Goal: Find specific page/section: Find specific page/section

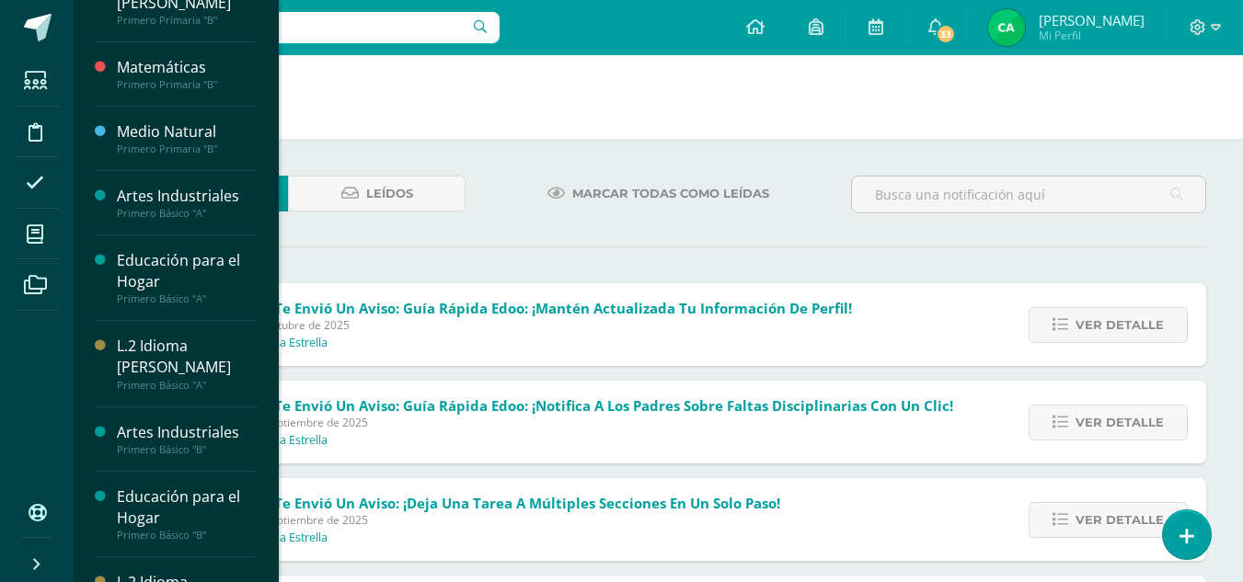
scroll to position [335, 0]
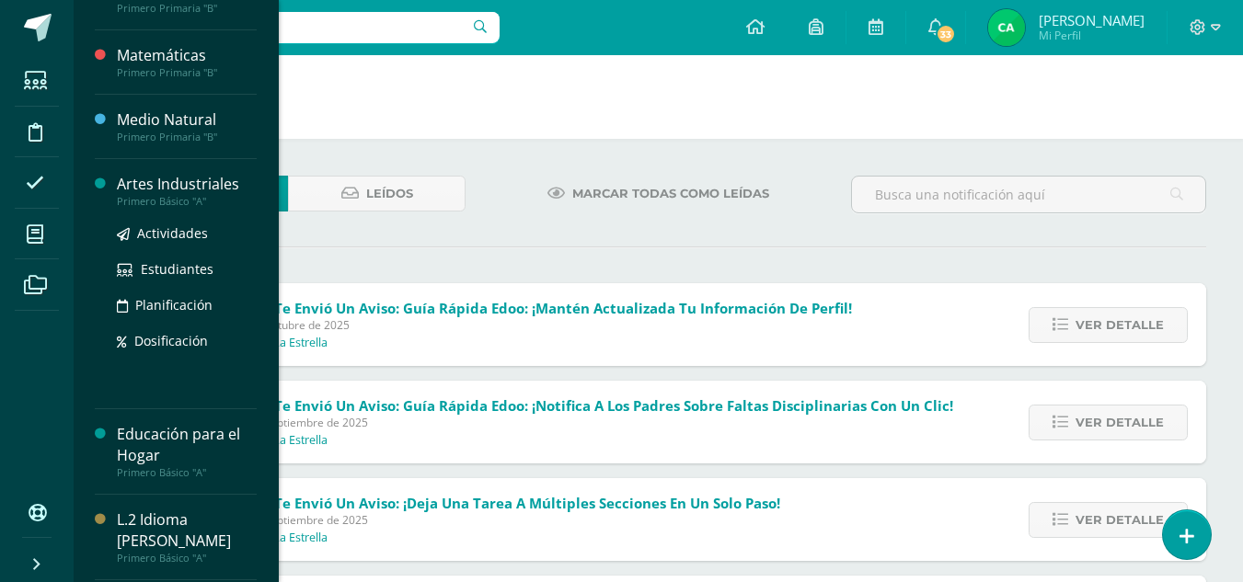
click at [212, 177] on div "Artes Industriales" at bounding box center [187, 184] width 140 height 21
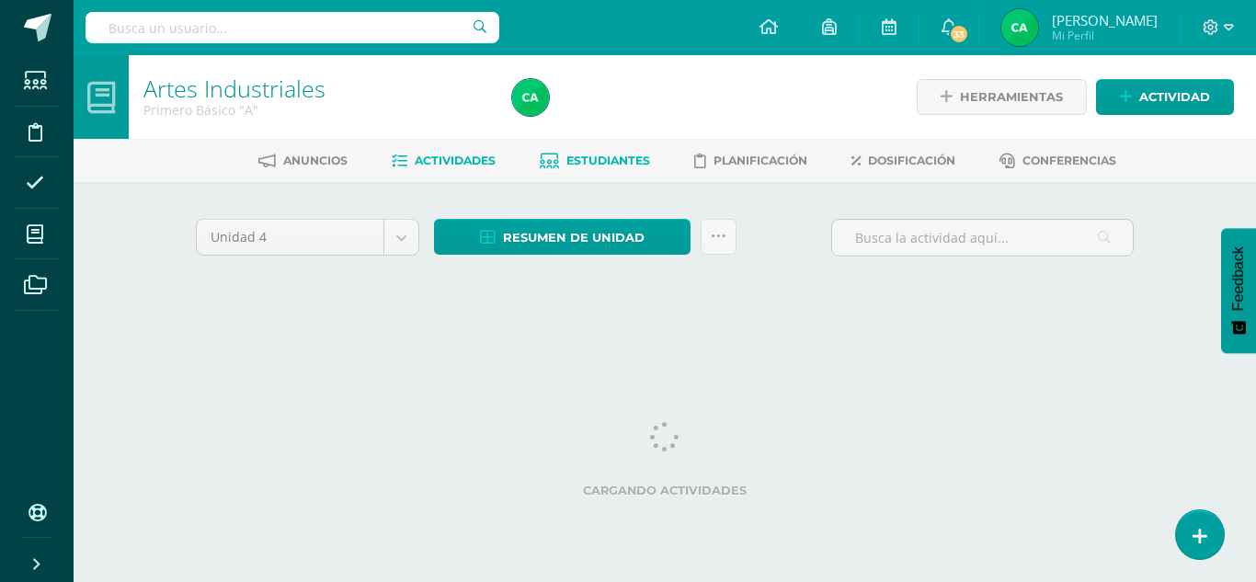
click at [625, 151] on link "Estudiantes" at bounding box center [595, 160] width 110 height 29
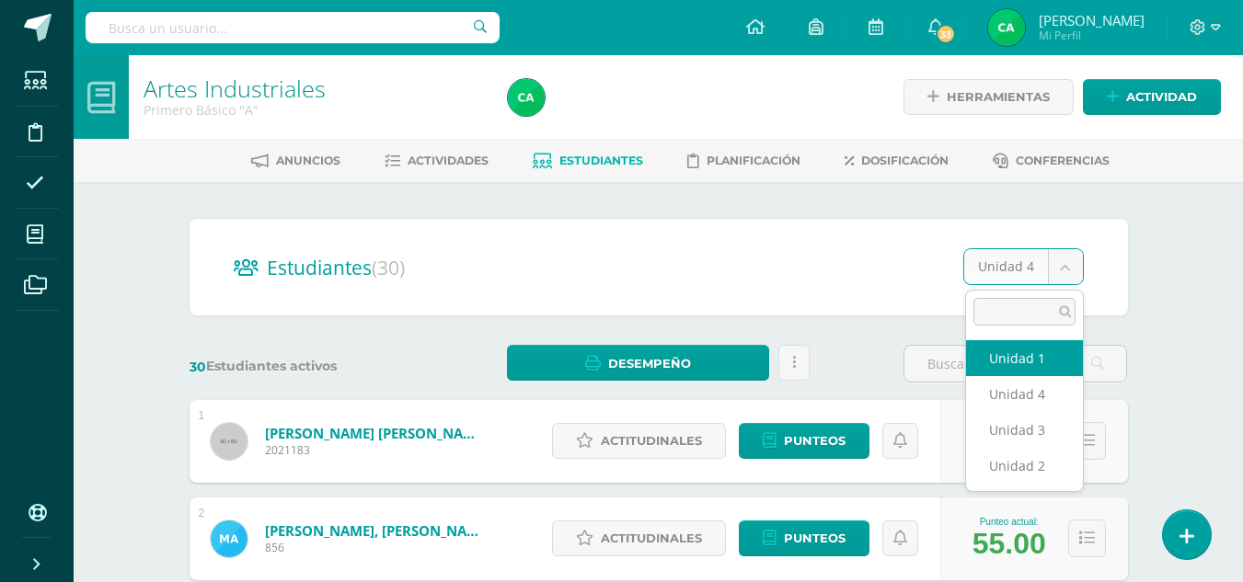
select select "/dashboard/teacher/section/1697/students/?unit=70990"
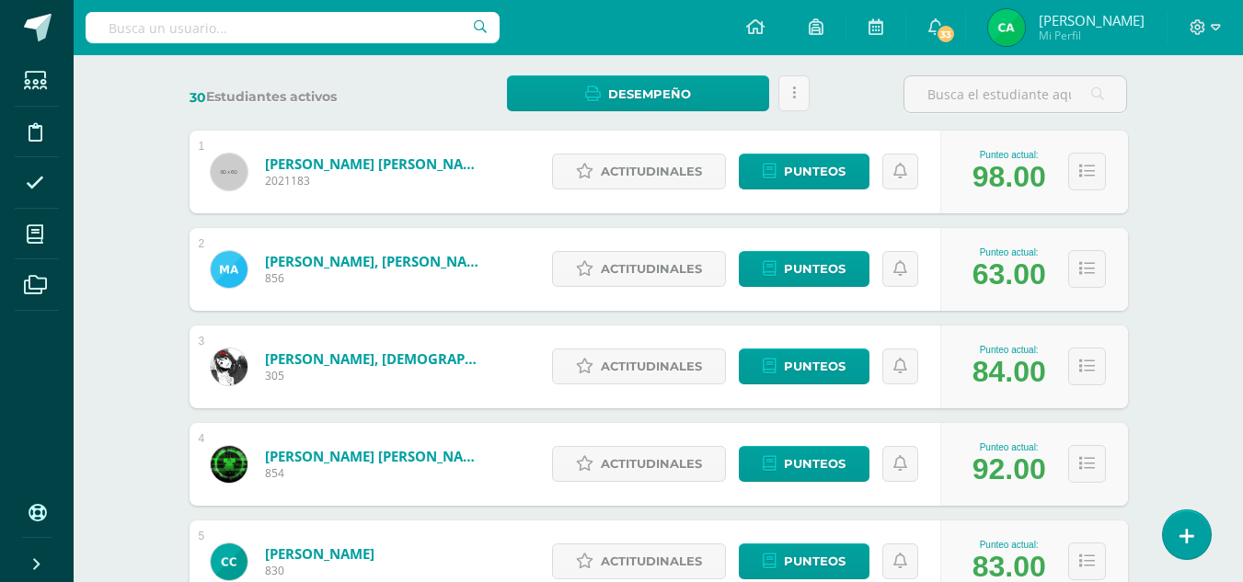
scroll to position [281, 0]
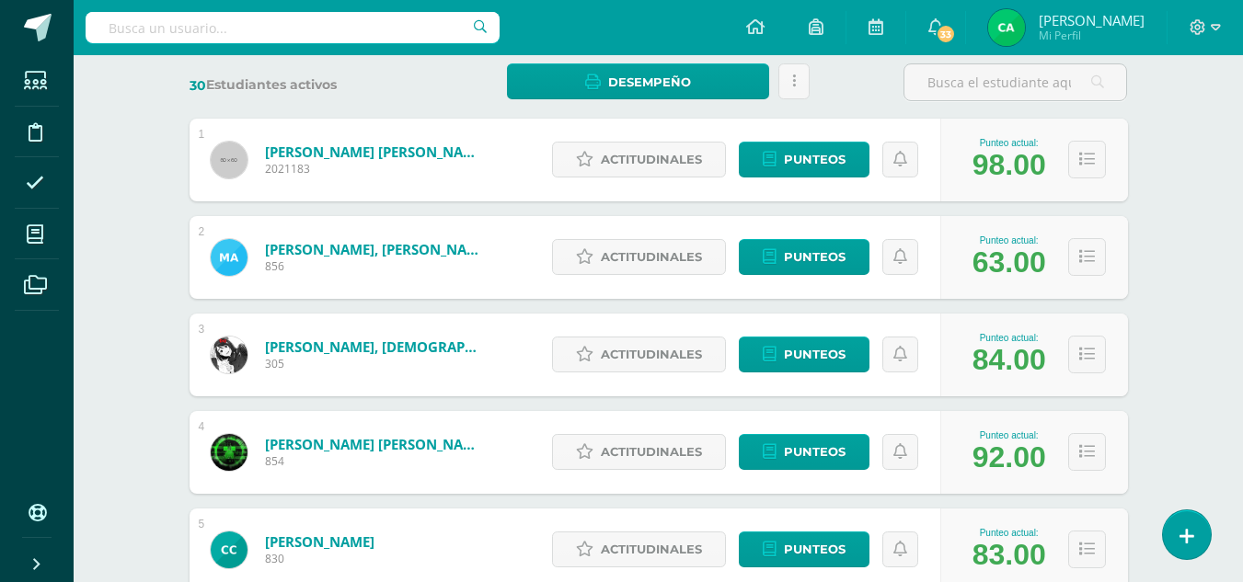
drag, startPoint x: 1242, startPoint y: 174, endPoint x: 1255, endPoint y: 175, distance: 13.8
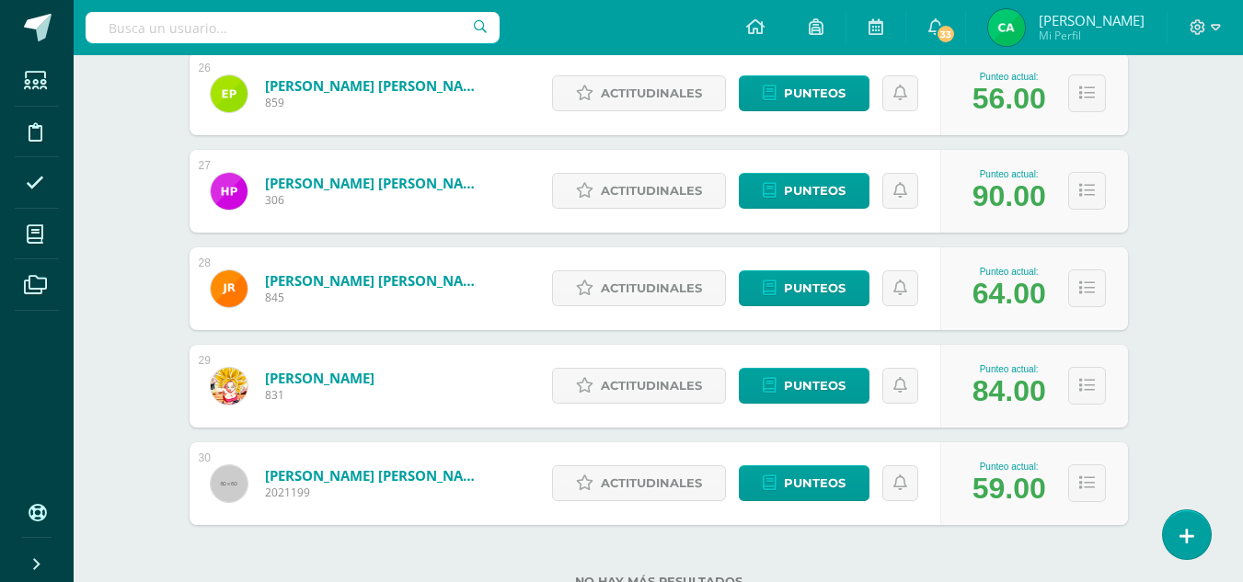
scroll to position [2850, 0]
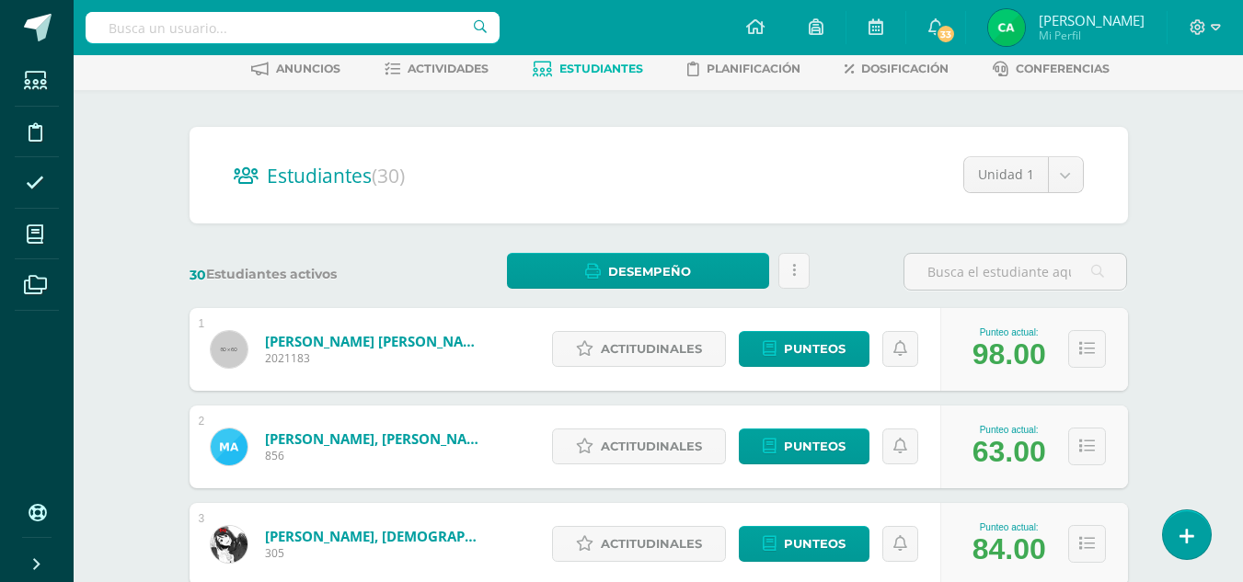
scroll to position [0, 0]
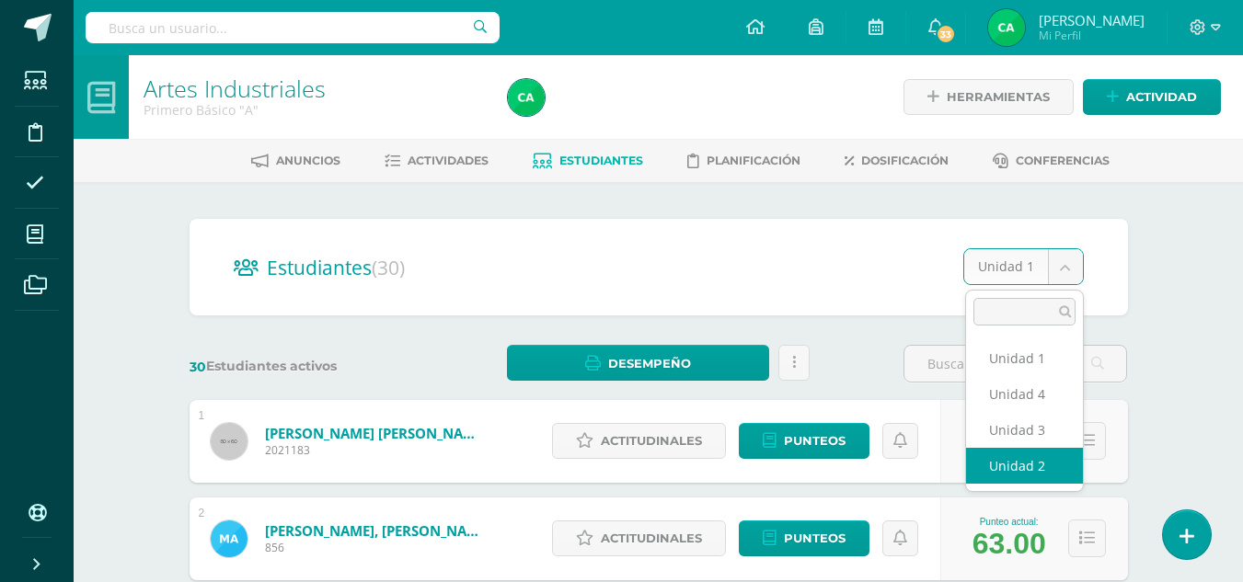
select select "/dashboard/teacher/section/1697/students/?unit=70993"
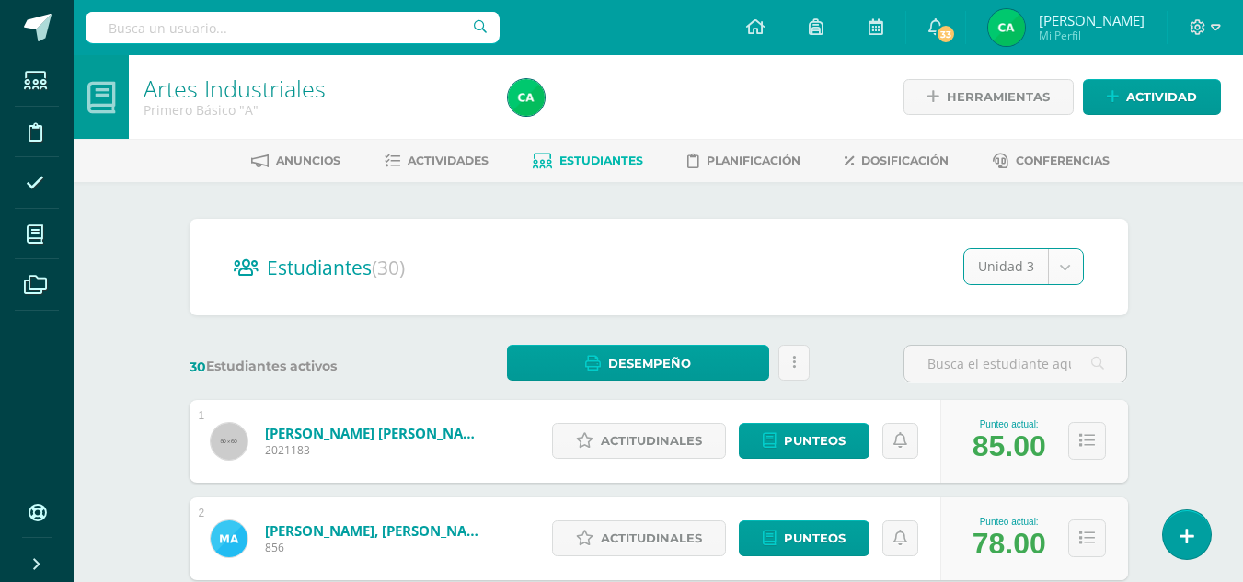
select select "/dashboard/teacher/section/1697/students/?unit=70994"
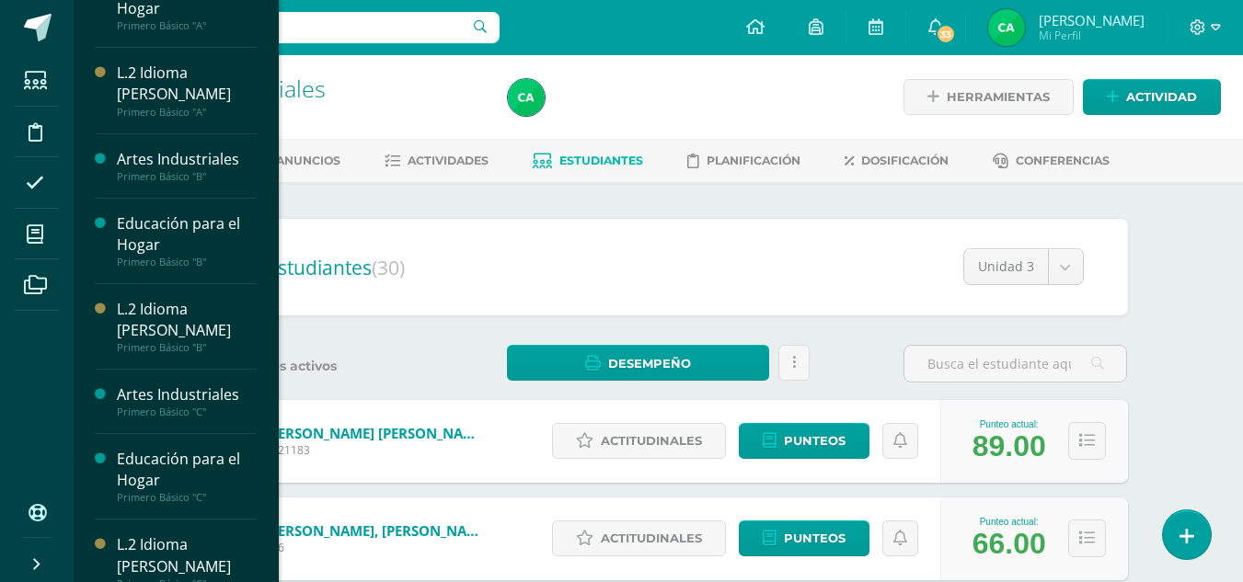
scroll to position [604, 0]
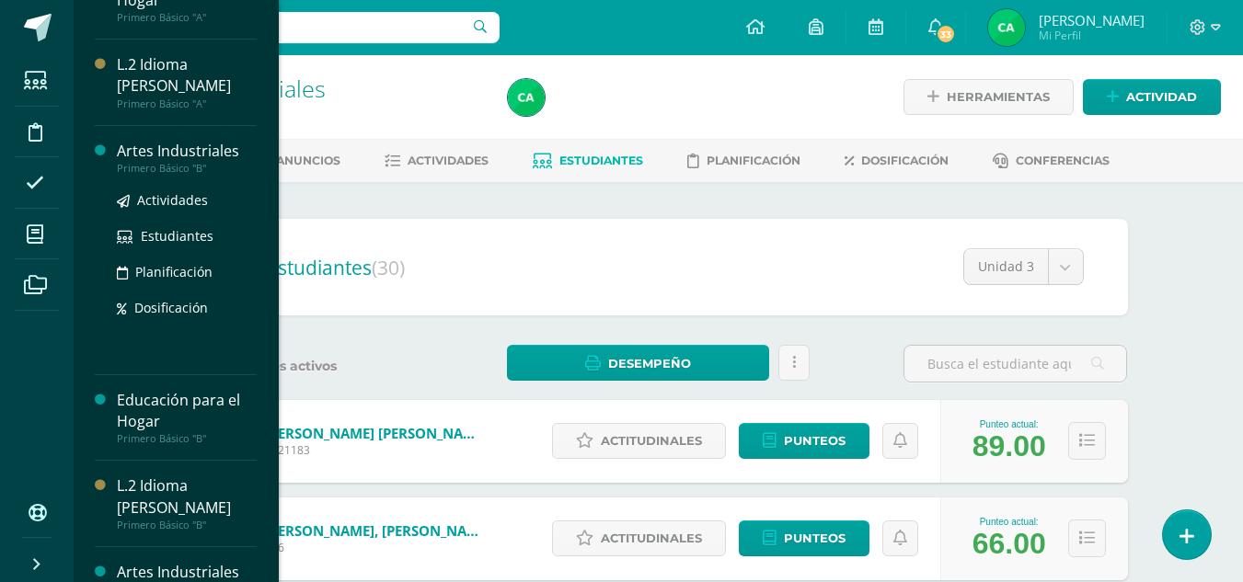
click at [176, 152] on div "Artes Industriales" at bounding box center [187, 151] width 140 height 21
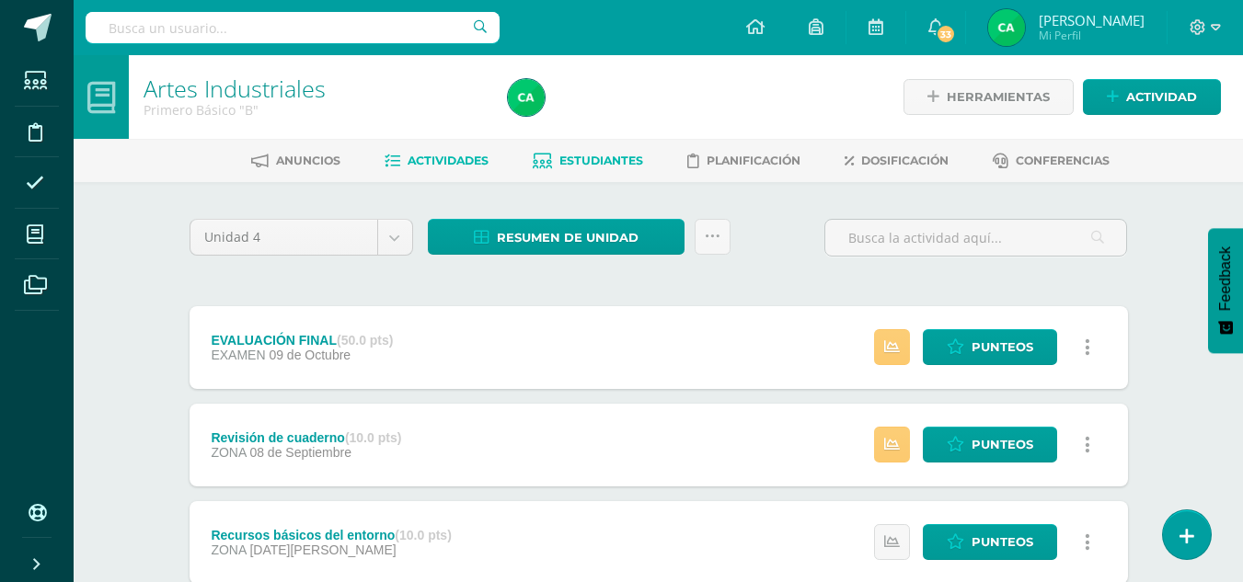
click at [625, 155] on span "Estudiantes" at bounding box center [601, 161] width 84 height 14
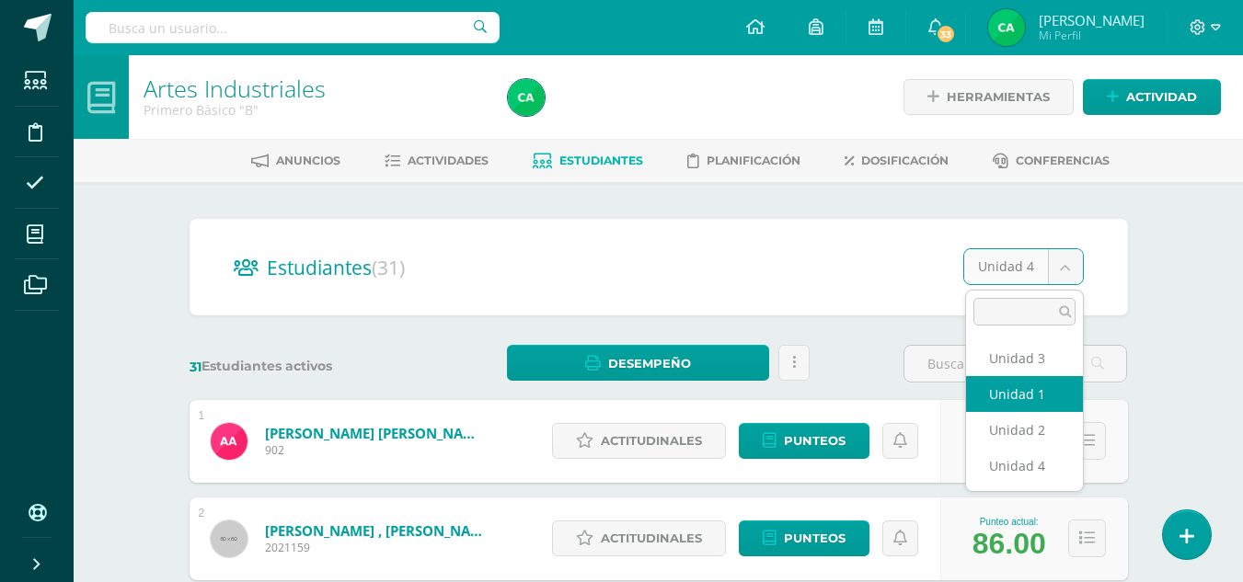
select select "/dashboard/teacher/section/1712/students/?unit=71095"
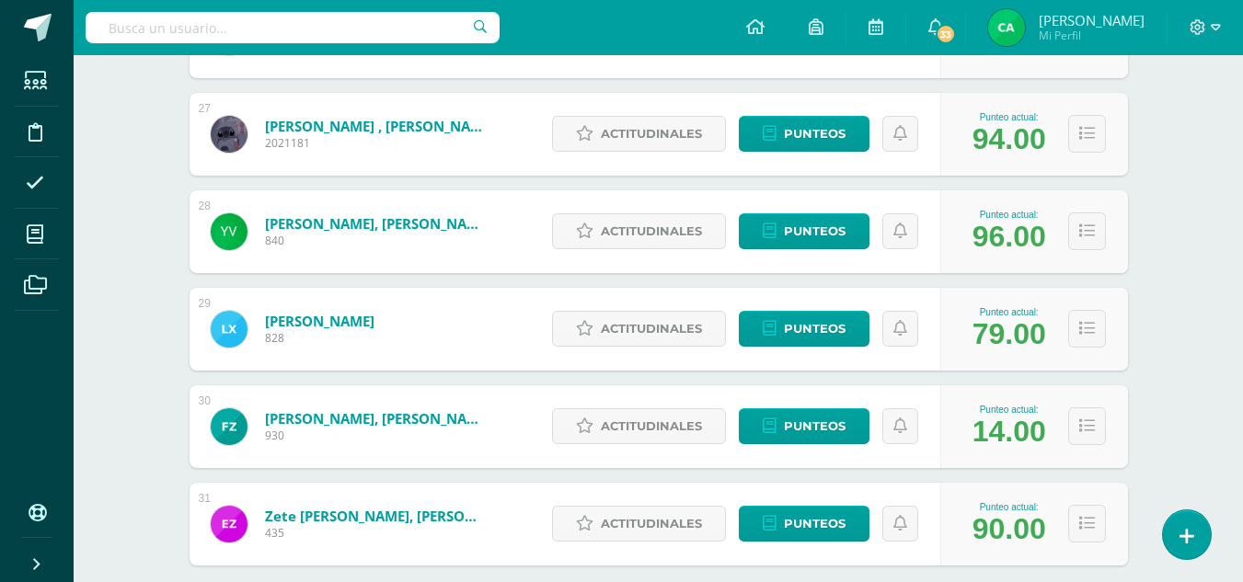
scroll to position [2854, 0]
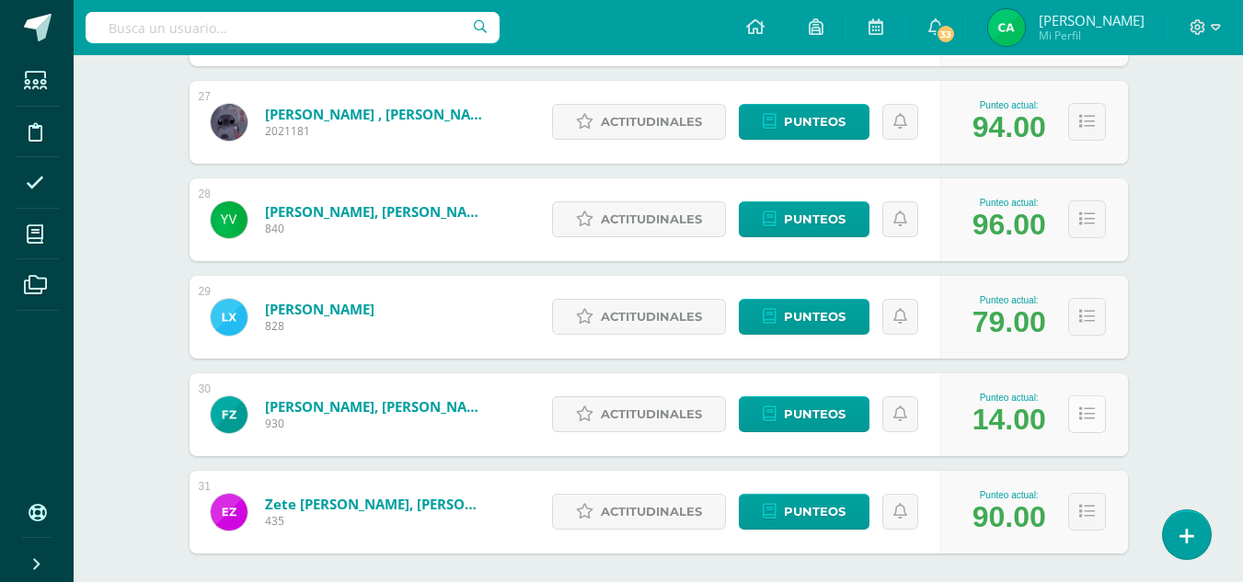
click at [1086, 407] on icon at bounding box center [1087, 415] width 16 height 16
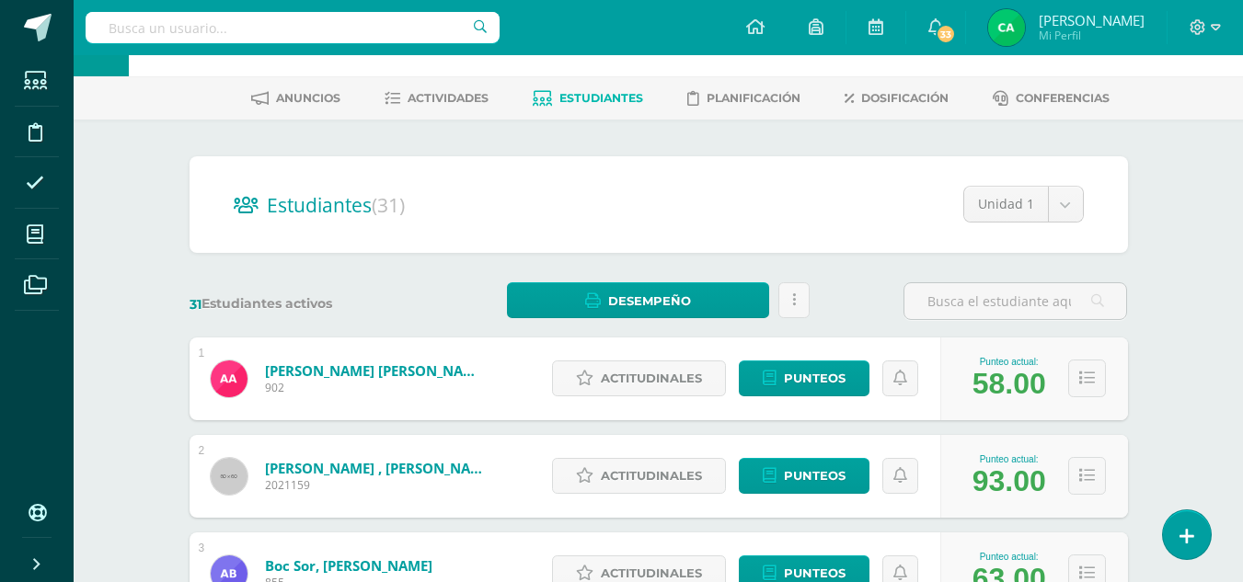
scroll to position [0, 0]
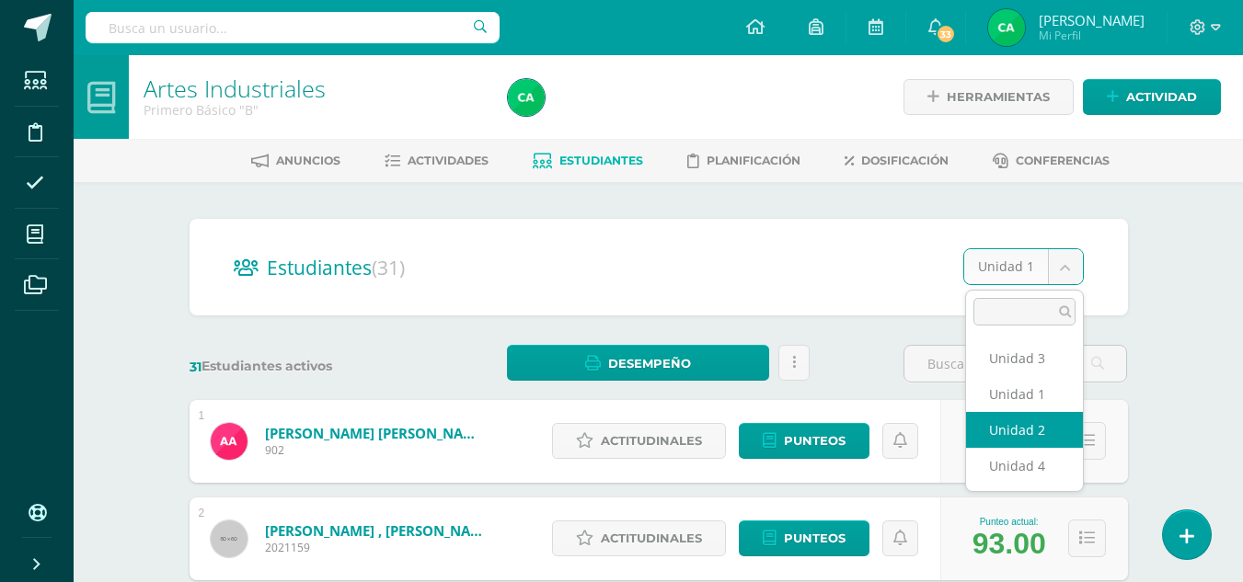
select select "/dashboard/teacher/section/1712/students/?unit=71098"
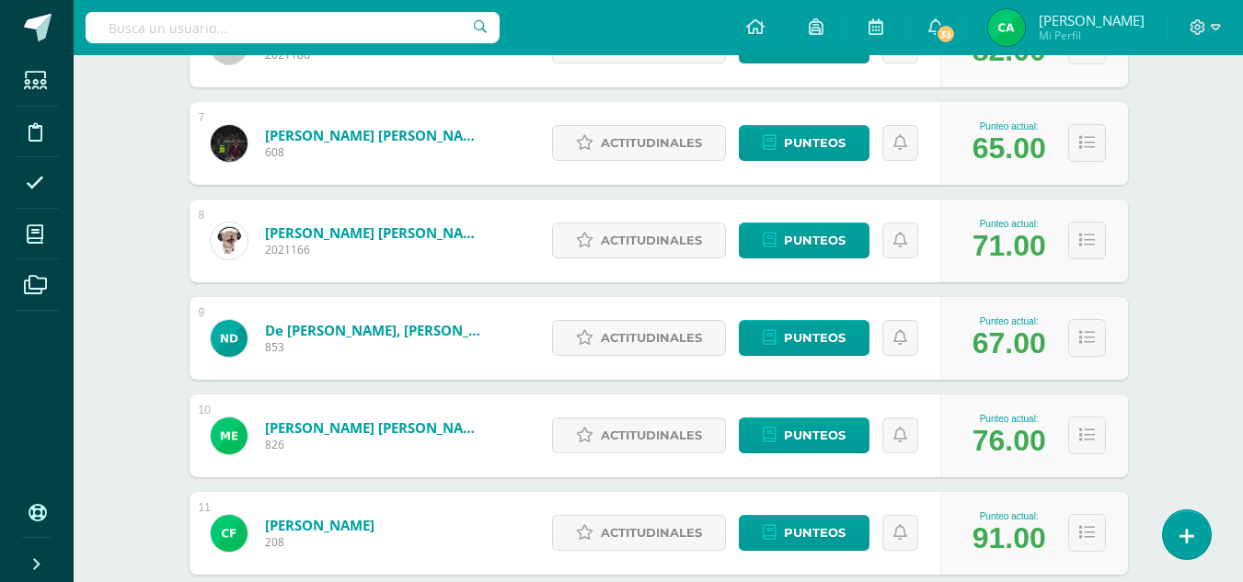
scroll to position [865, 0]
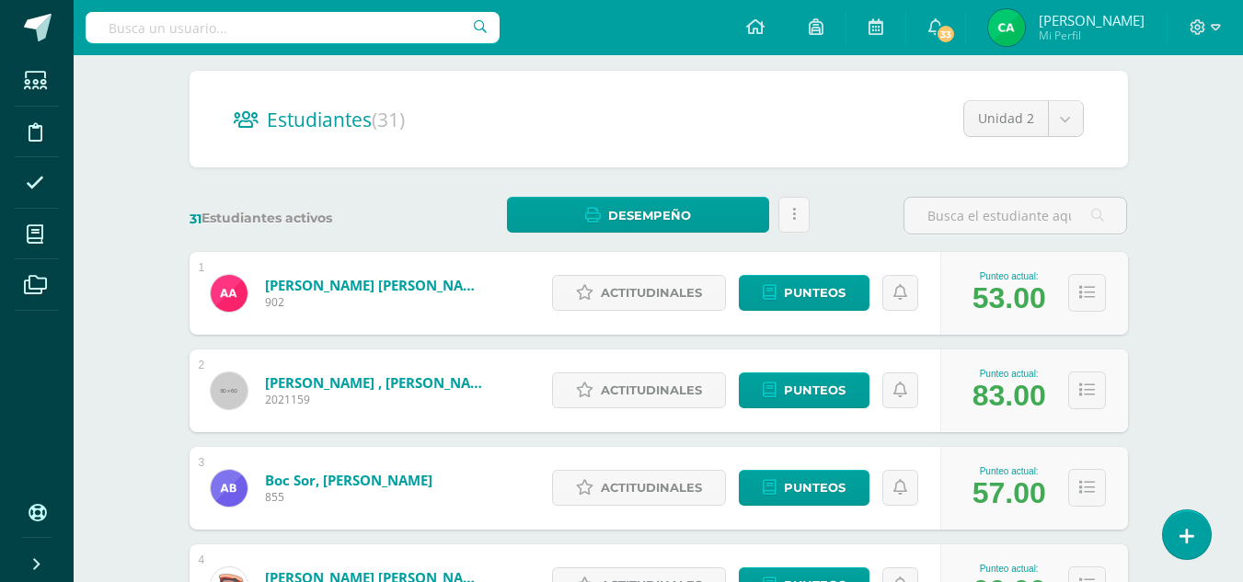
scroll to position [83, 0]
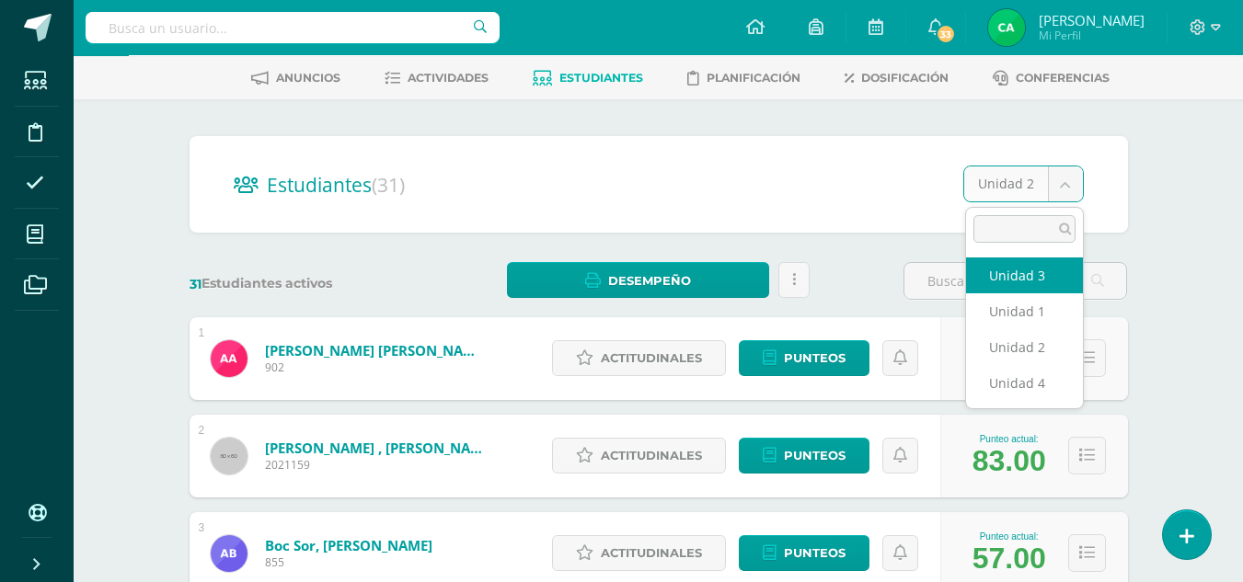
select select "/dashboard/teacher/section/1712/students/?unit=71099"
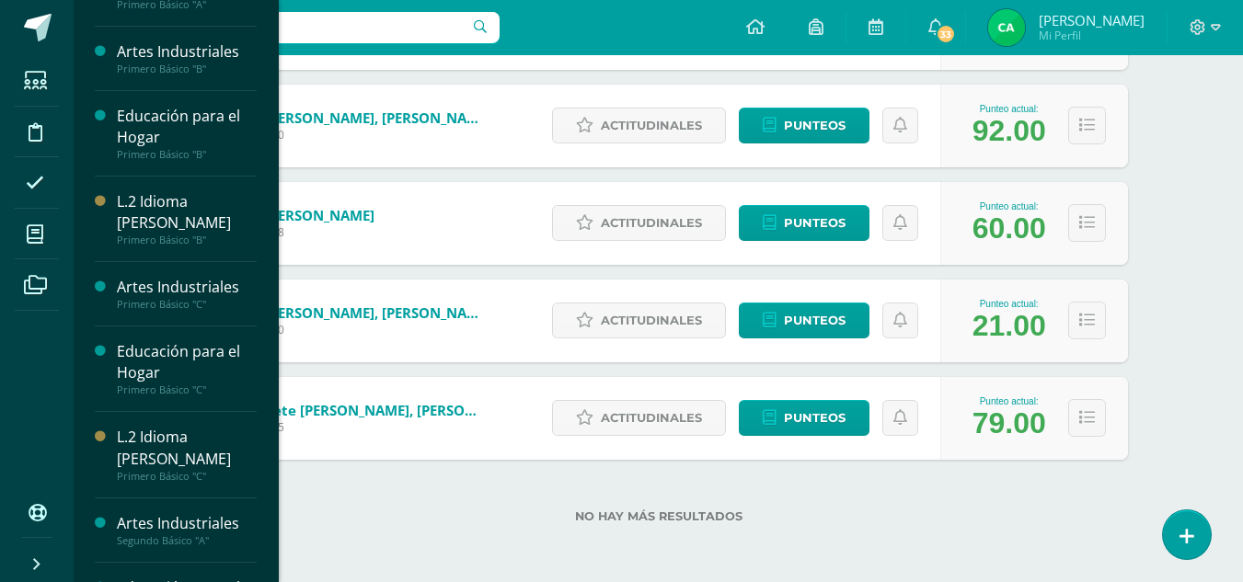
scroll to position [707, 0]
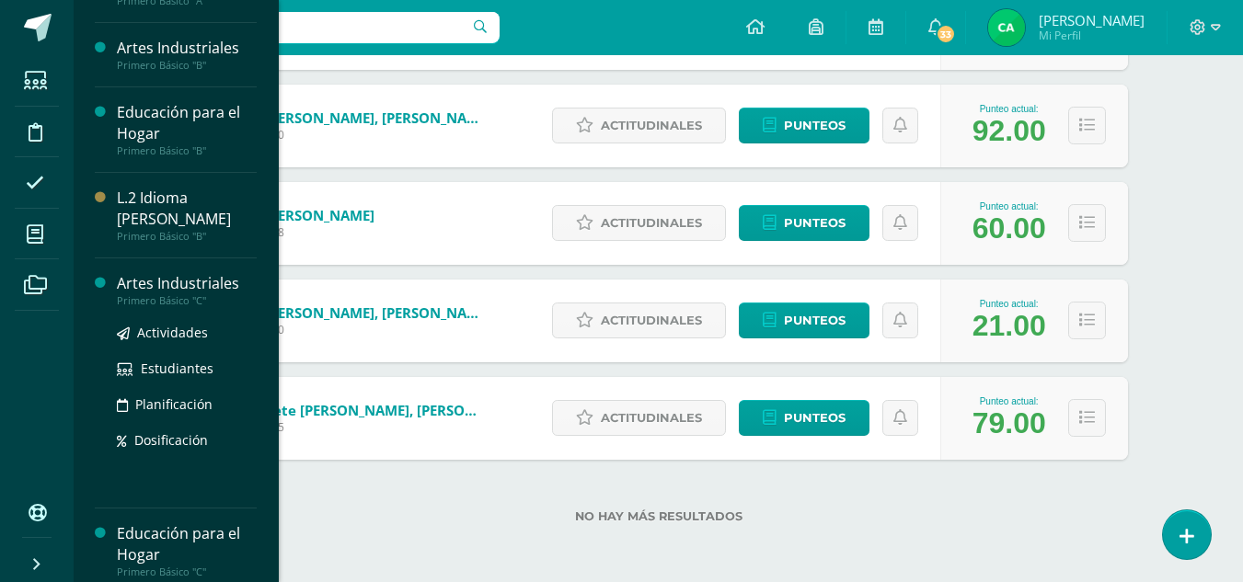
click at [214, 281] on div "Artes Industriales" at bounding box center [187, 283] width 140 height 21
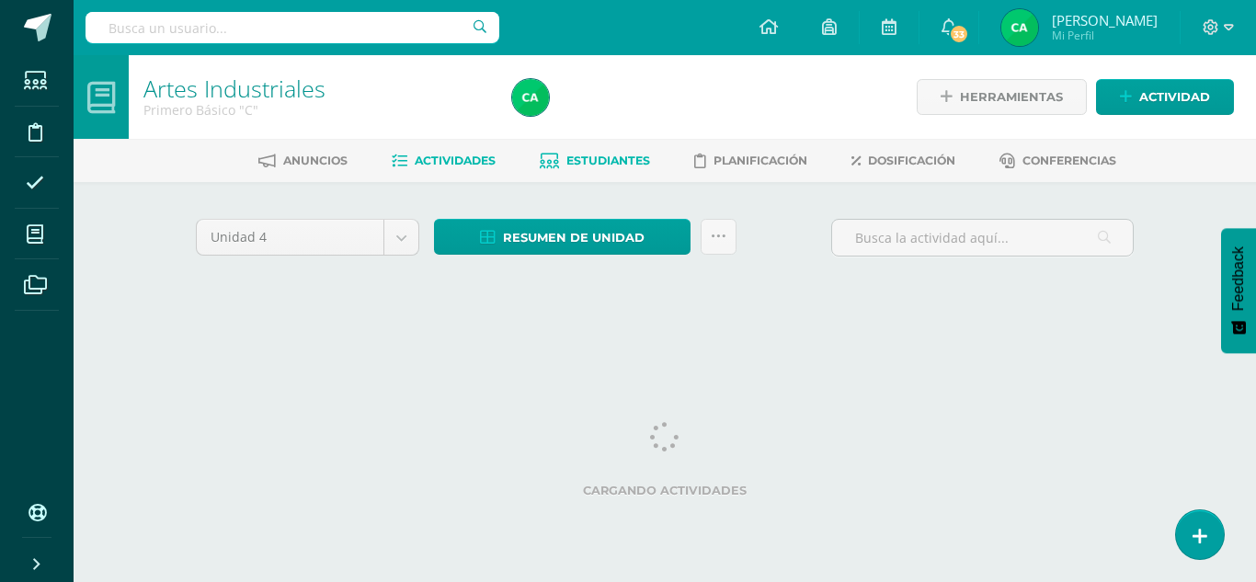
click at [585, 170] on link "Estudiantes" at bounding box center [595, 160] width 110 height 29
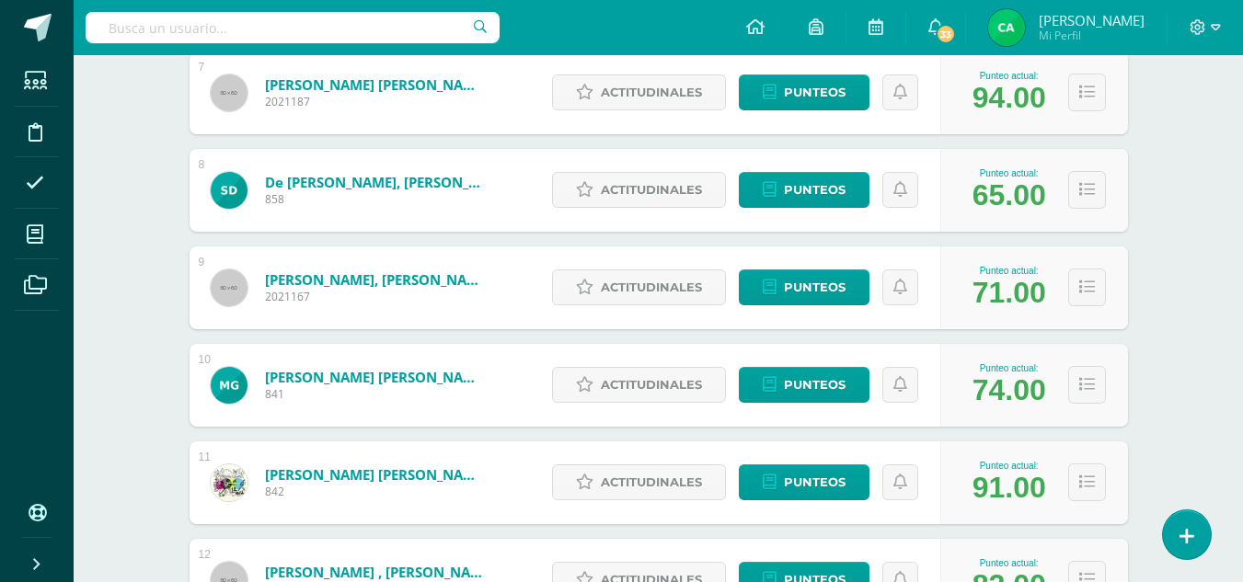
scroll to position [1287, 0]
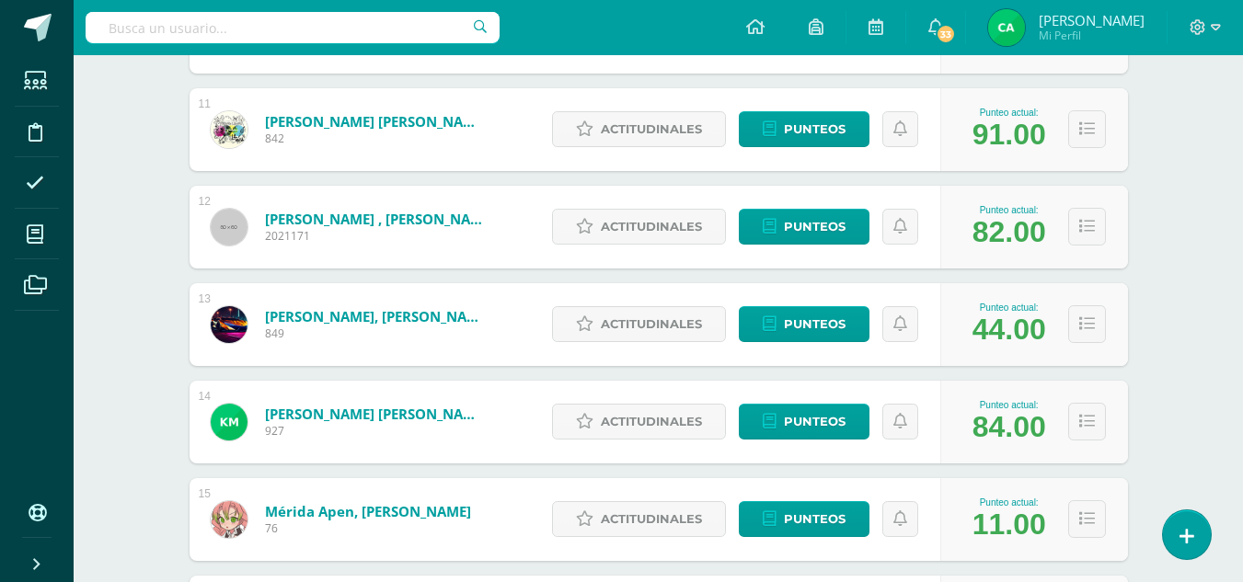
click at [1230, 337] on div "Artes Industriales Primero Básico "C" Herramientas Detalle de asistencias Activ…" at bounding box center [658, 505] width 1169 height 3475
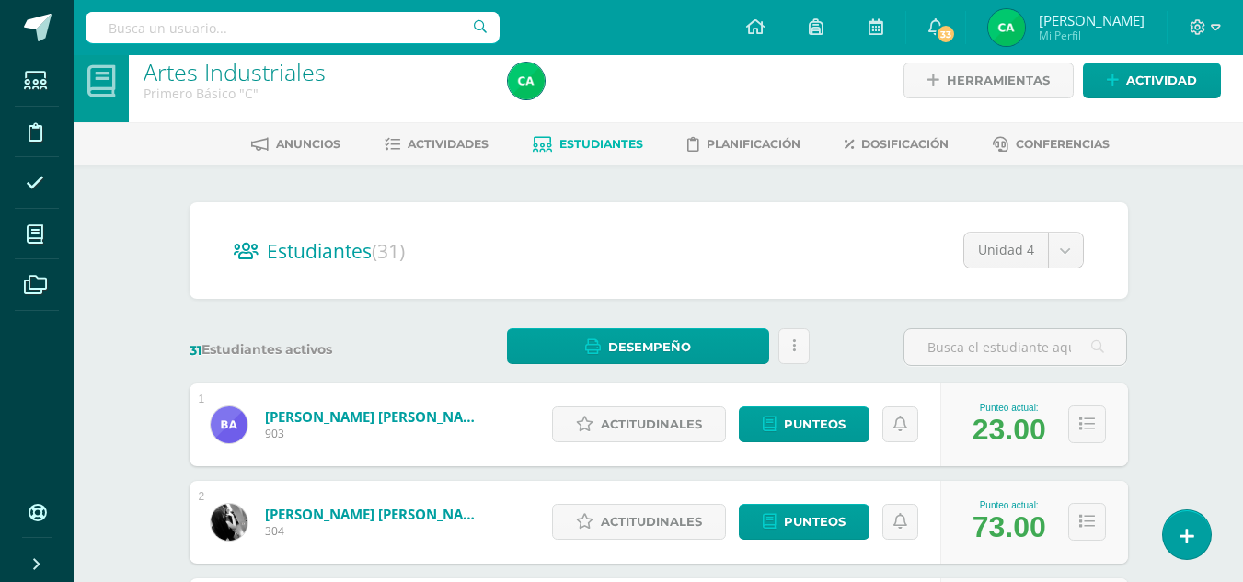
scroll to position [0, 0]
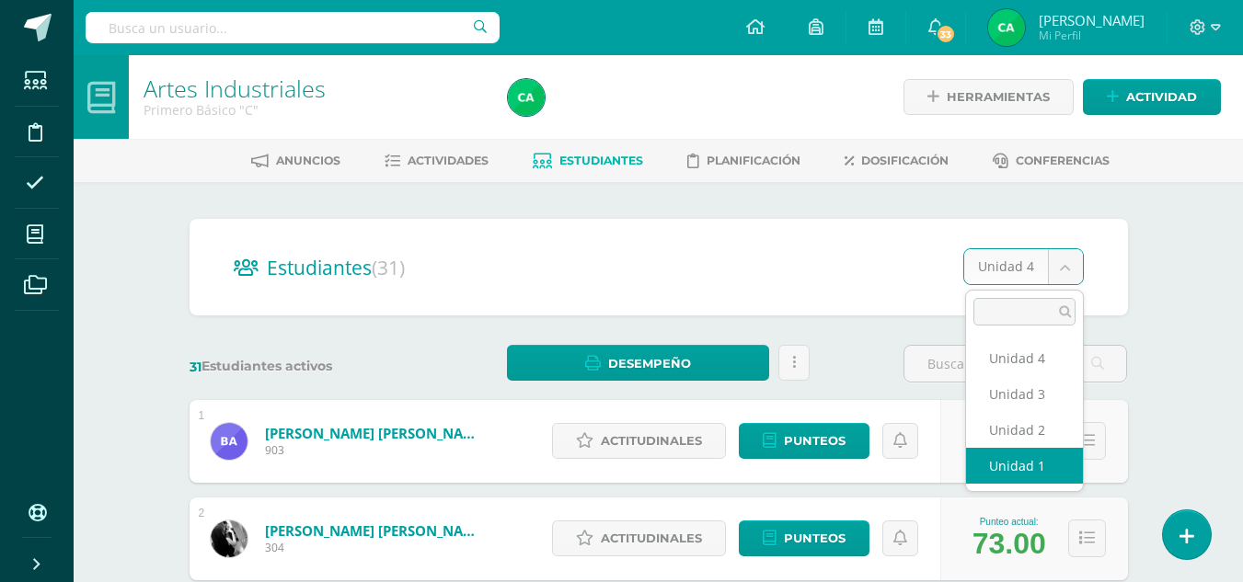
select select "/dashboard/teacher/section/1682/students/?unit=70885"
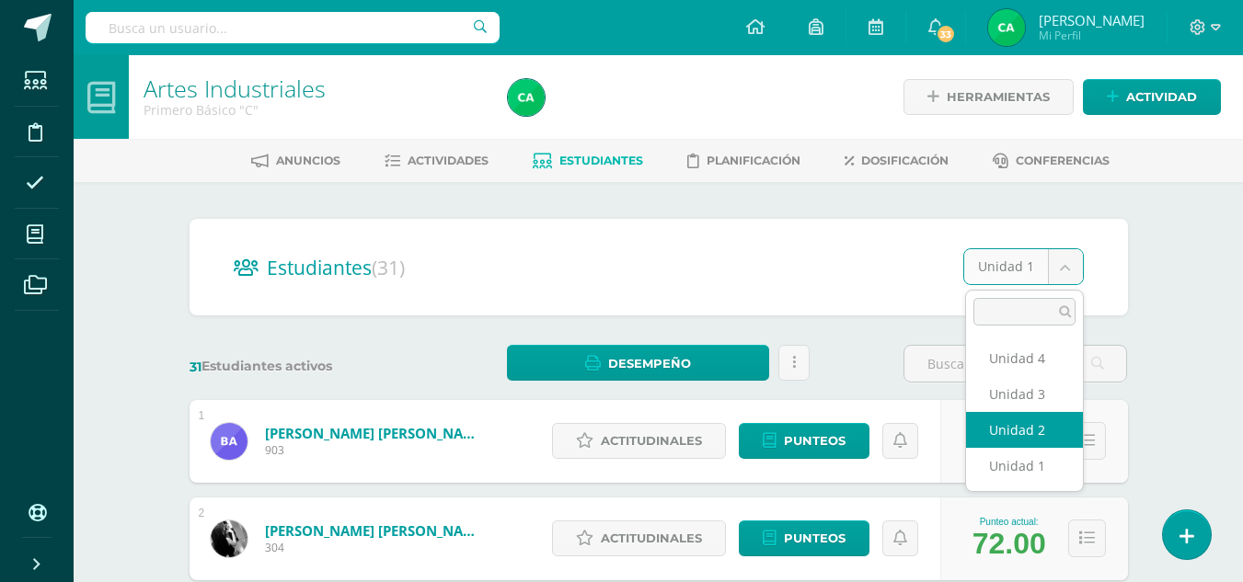
select select "/dashboard/teacher/section/1682/students/?unit=70888"
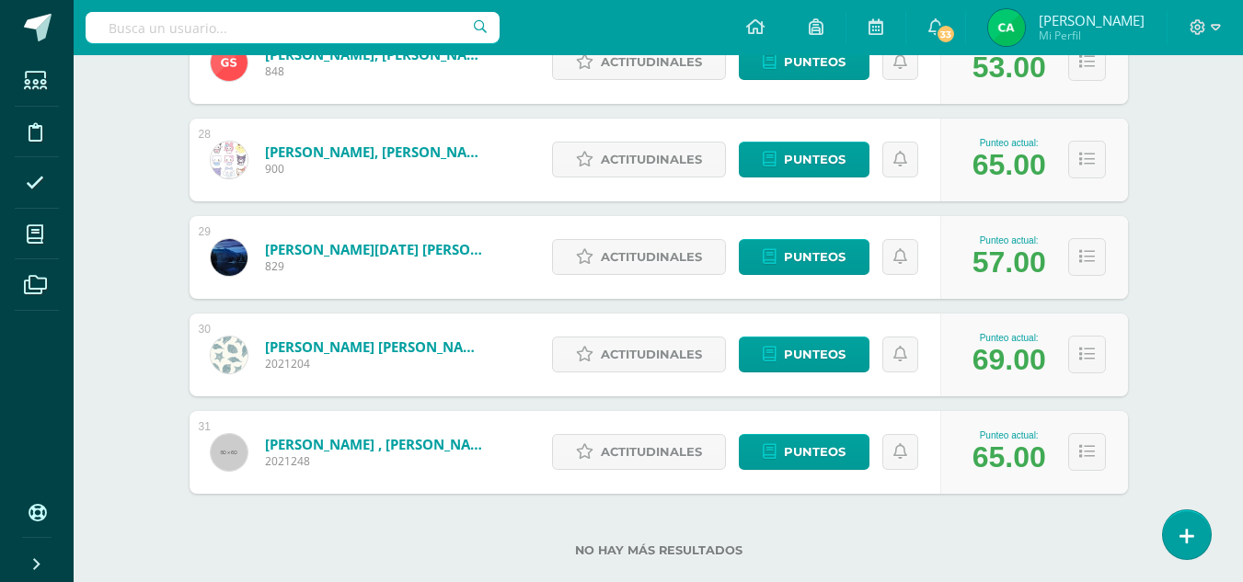
scroll to position [2948, 0]
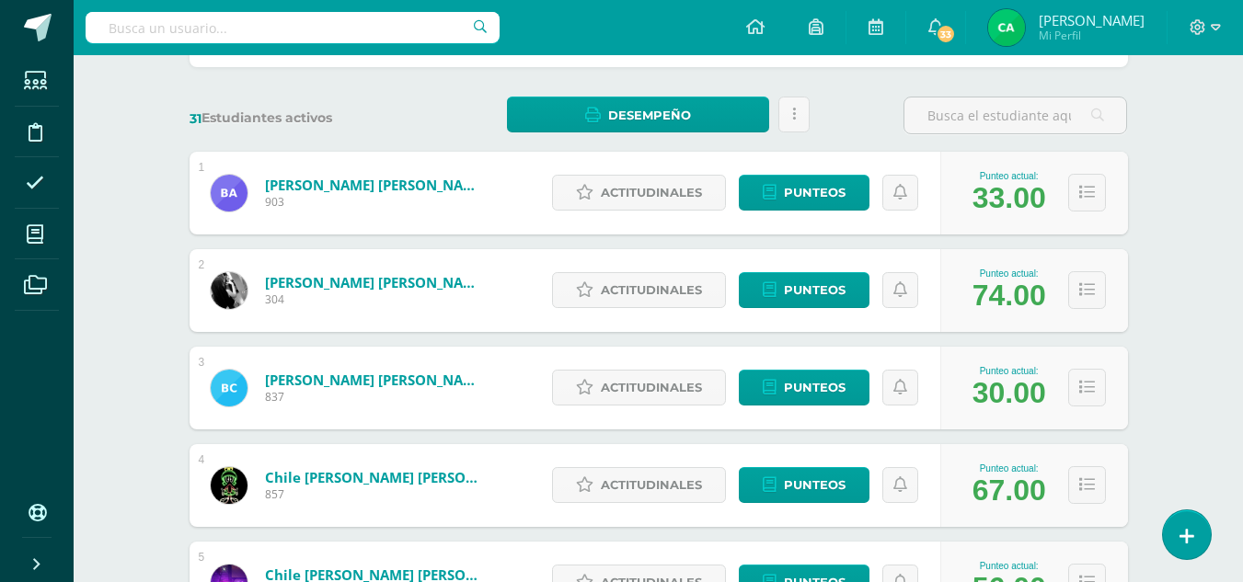
scroll to position [189, 0]
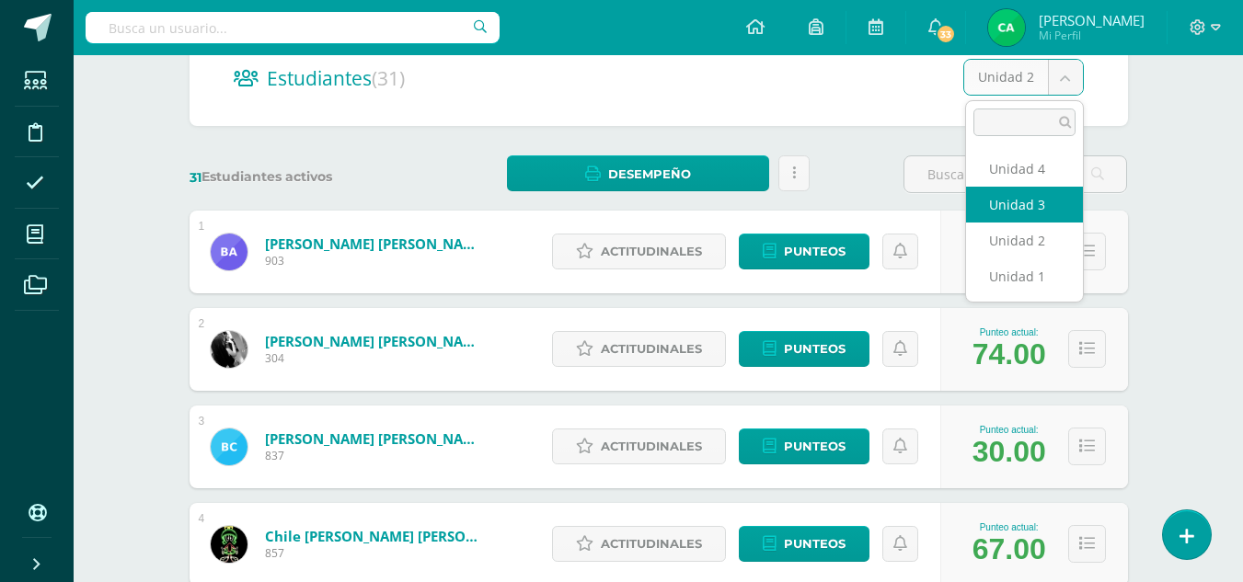
select select "/dashboard/teacher/section/1682/students/?unit=70889"
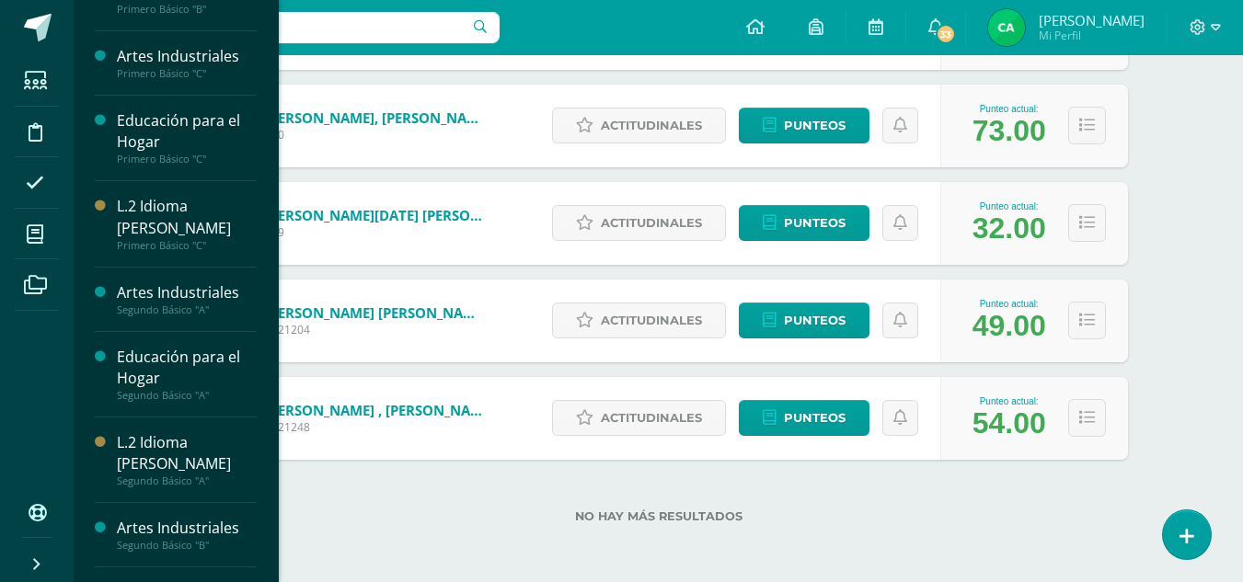
scroll to position [968, 0]
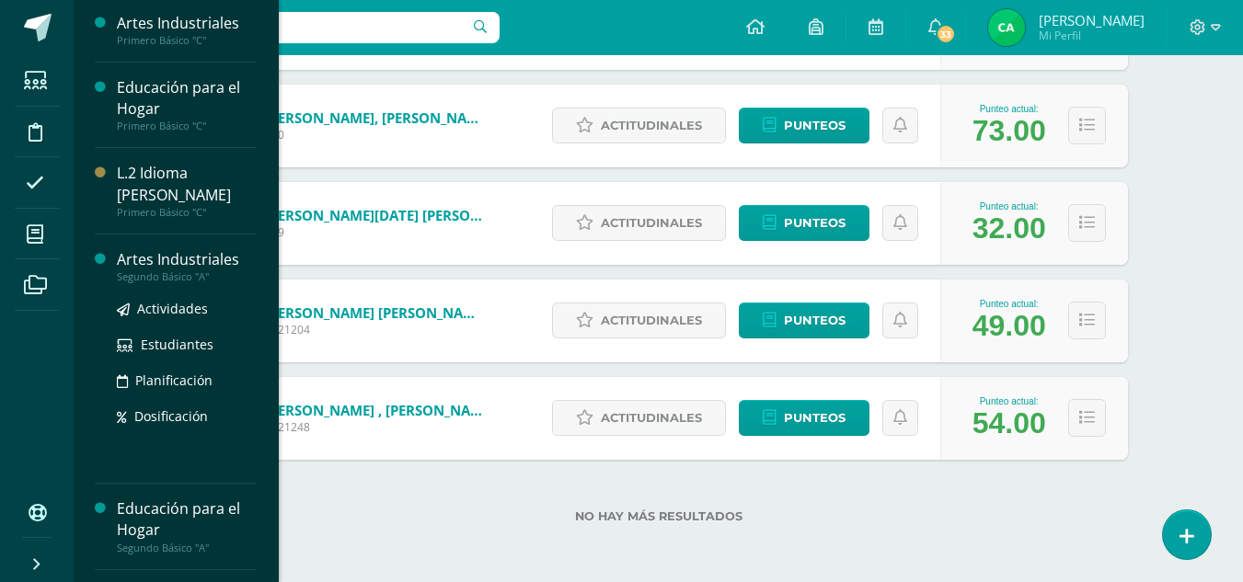
click at [192, 258] on div "Artes Industriales" at bounding box center [187, 259] width 140 height 21
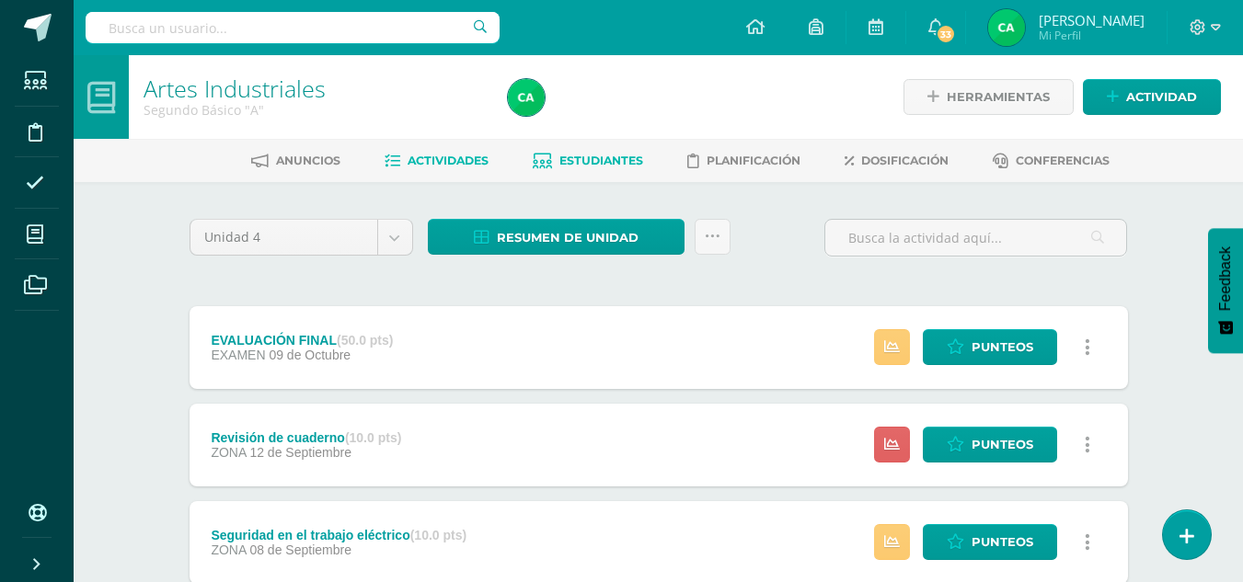
click at [577, 161] on span "Estudiantes" at bounding box center [601, 161] width 84 height 14
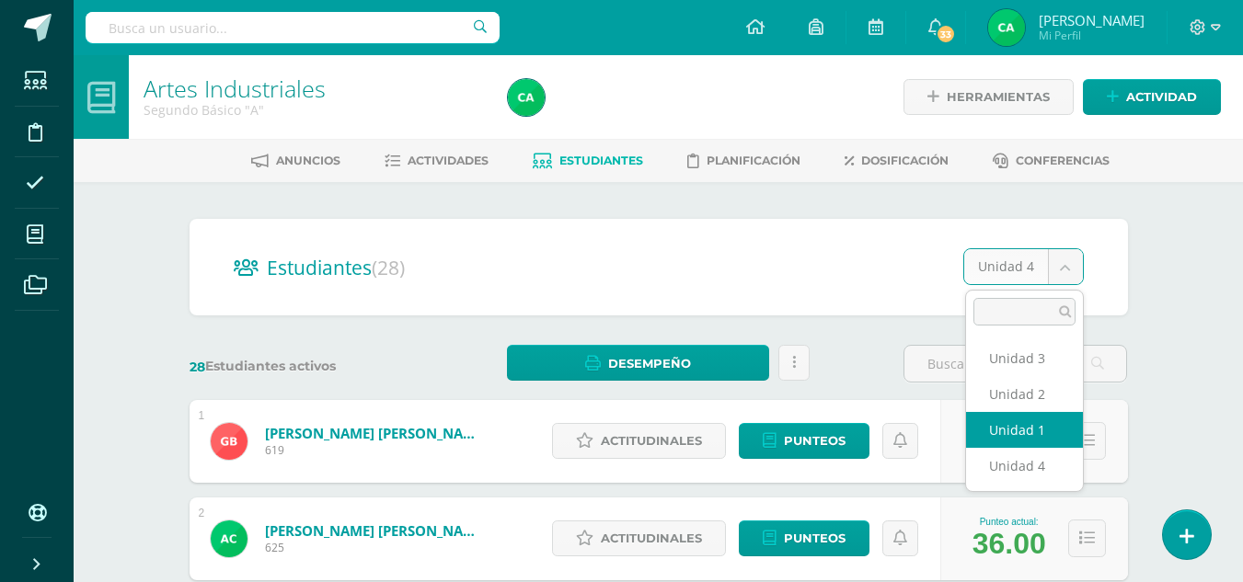
select select "/dashboard/teacher/section/1734/students/?unit=71249"
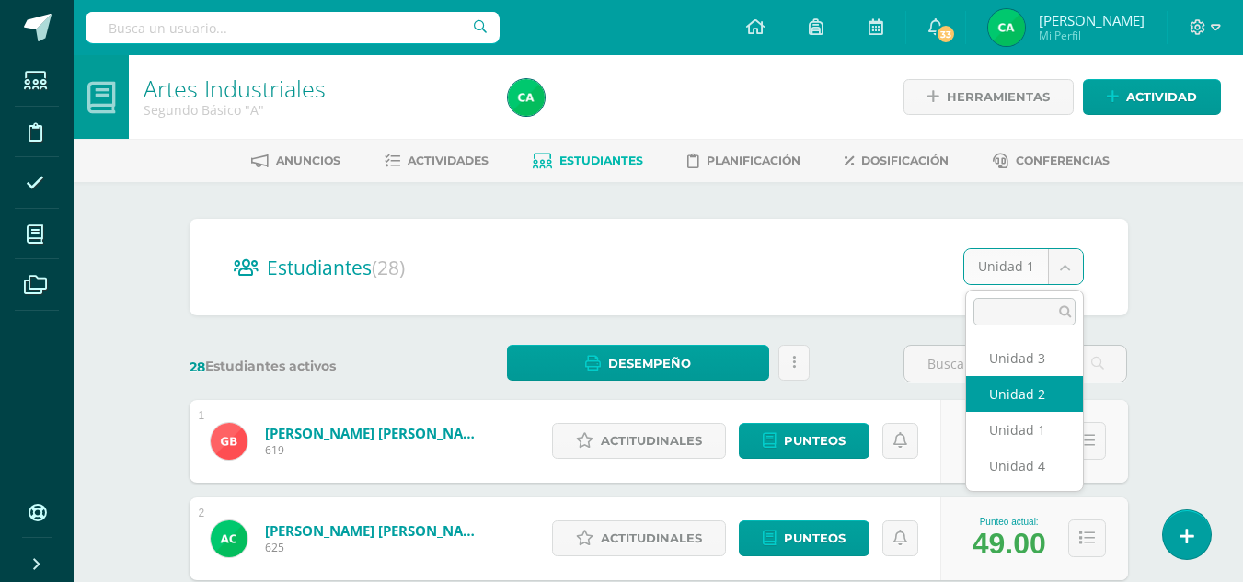
select select "/dashboard/teacher/section/1734/students/?unit=71252"
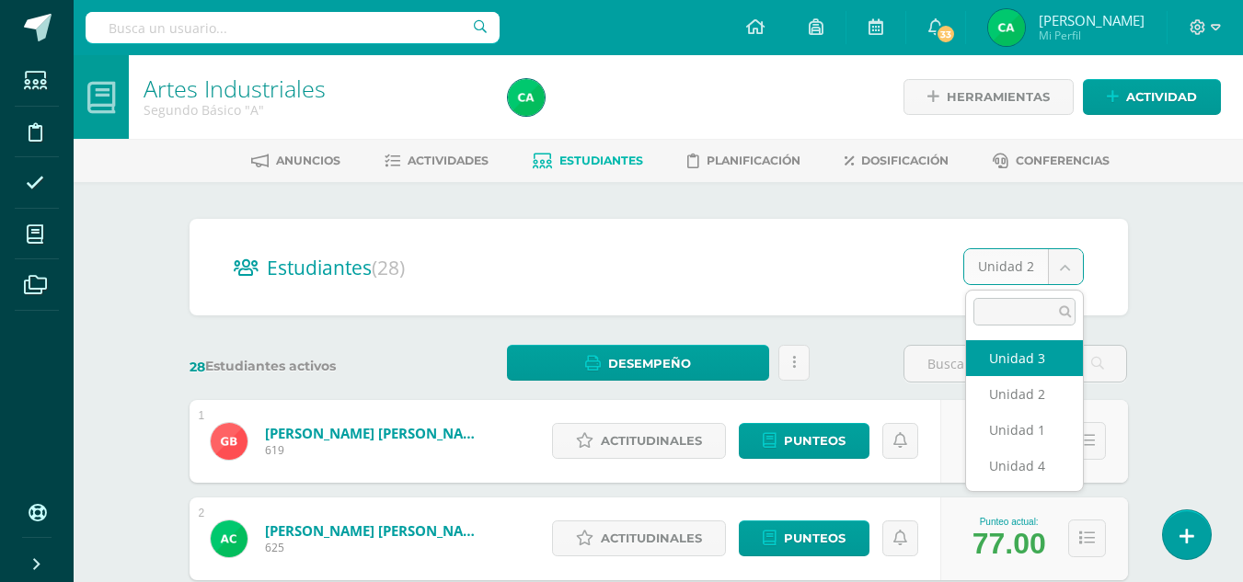
select select "/dashboard/teacher/section/1734/students/?unit=71253"
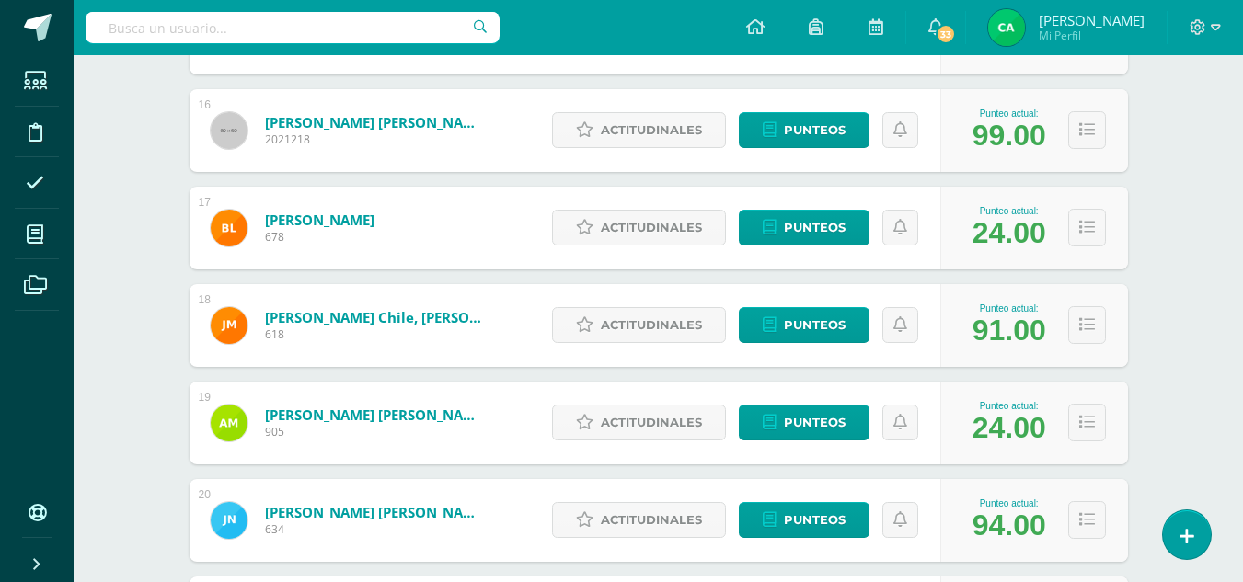
scroll to position [1783, 0]
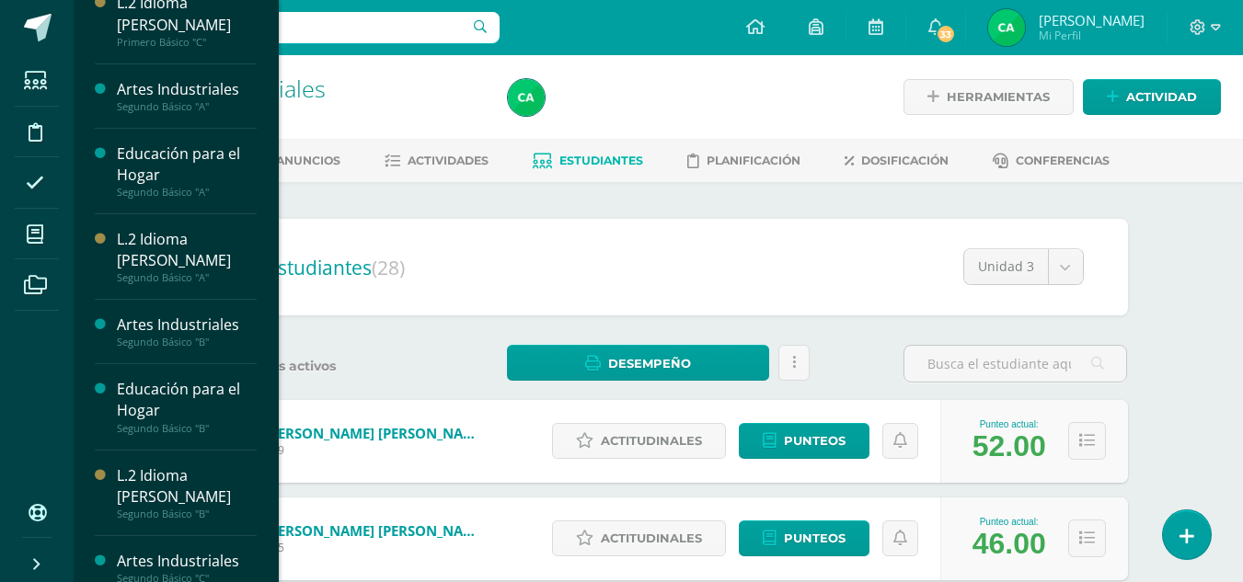
scroll to position [1150, 0]
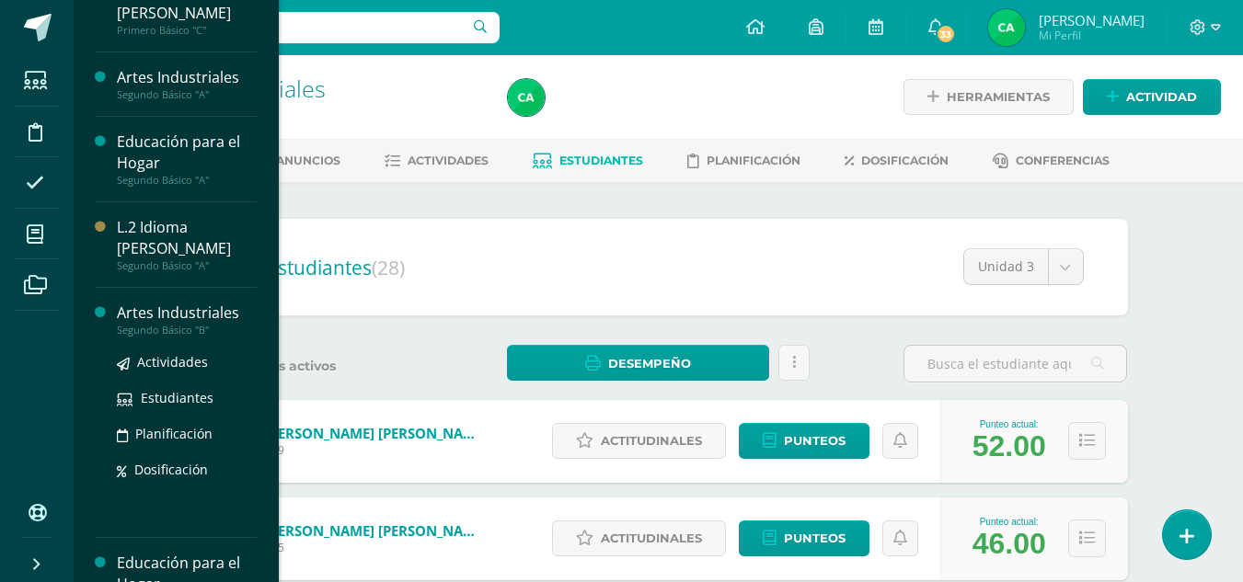
click at [153, 306] on div "Artes Industriales" at bounding box center [187, 313] width 140 height 21
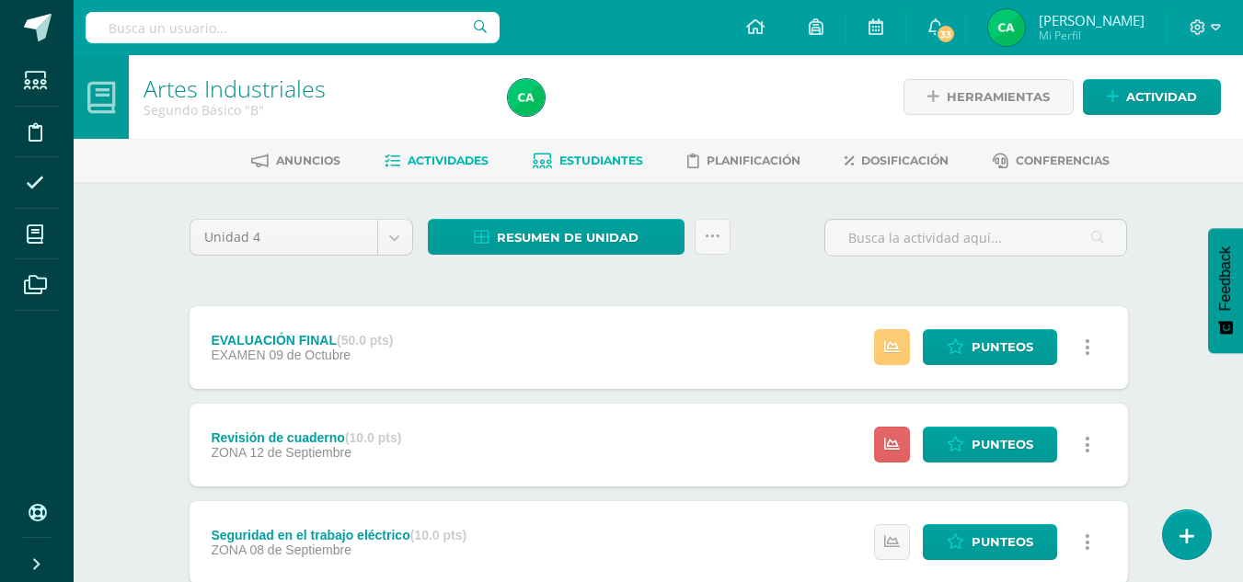
click at [605, 157] on span "Estudiantes" at bounding box center [601, 161] width 84 height 14
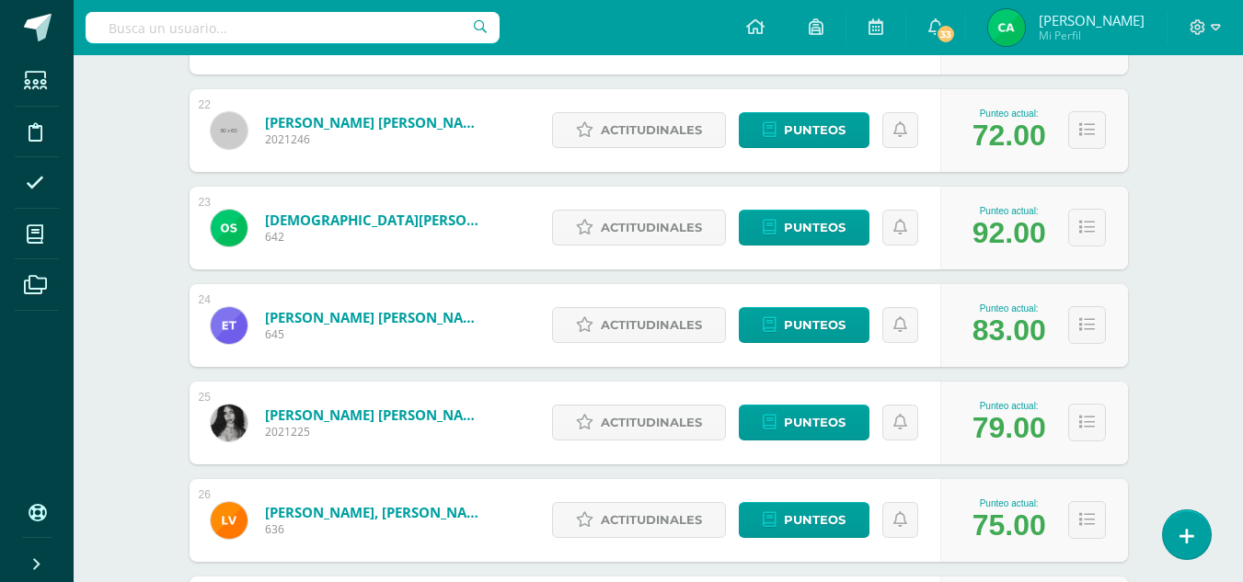
scroll to position [2364, 0]
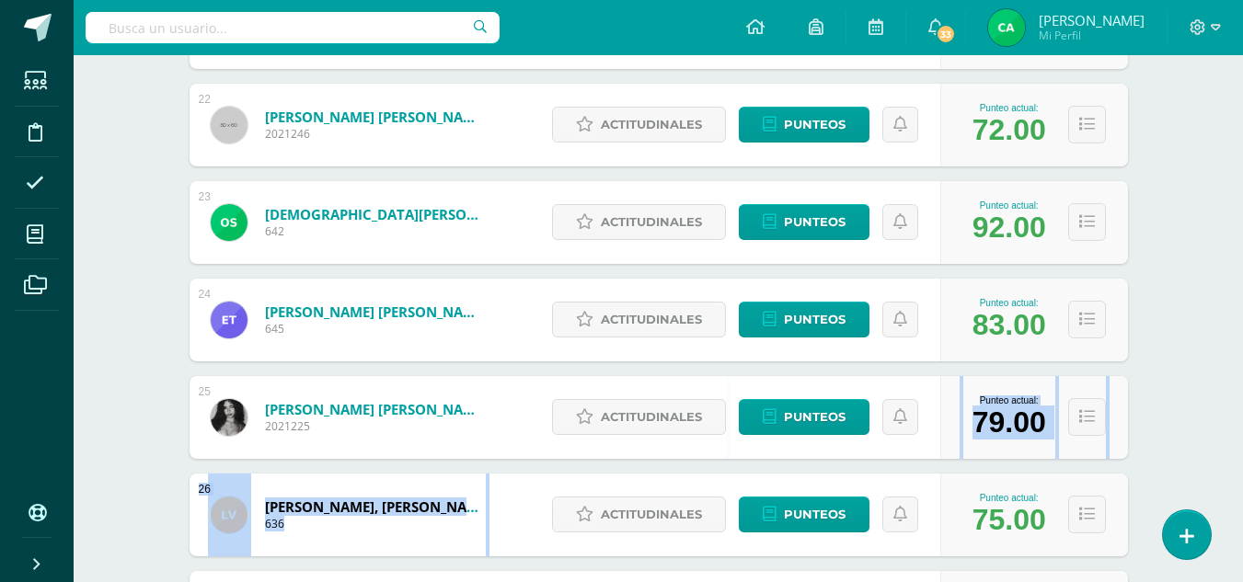
drag, startPoint x: 1242, startPoint y: 456, endPoint x: 1245, endPoint y: 486, distance: 29.7
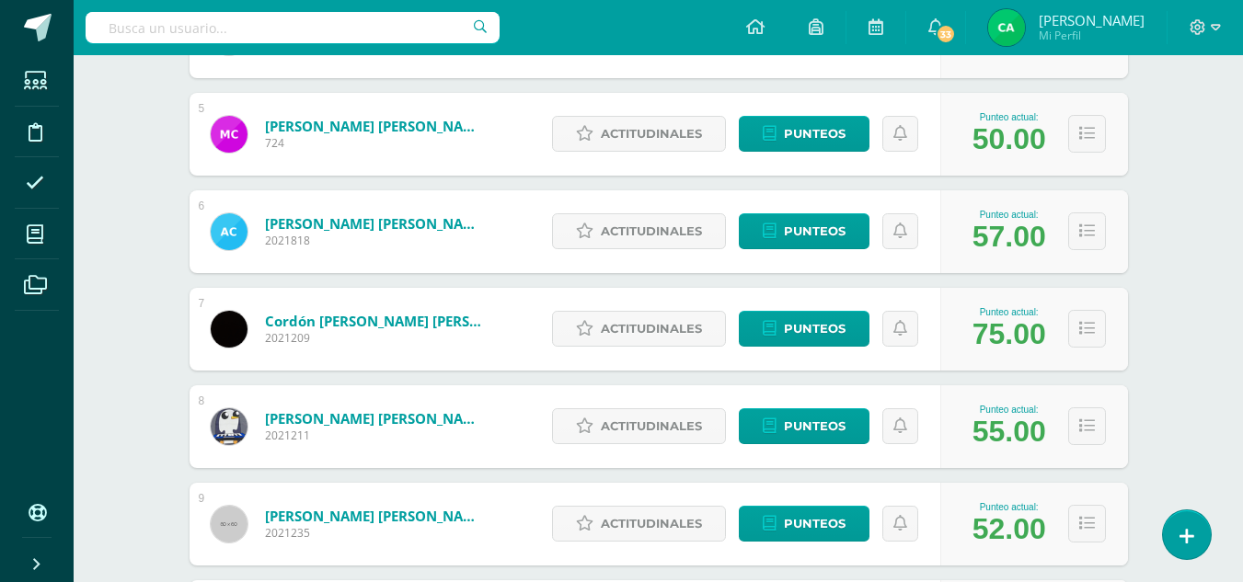
scroll to position [189, 0]
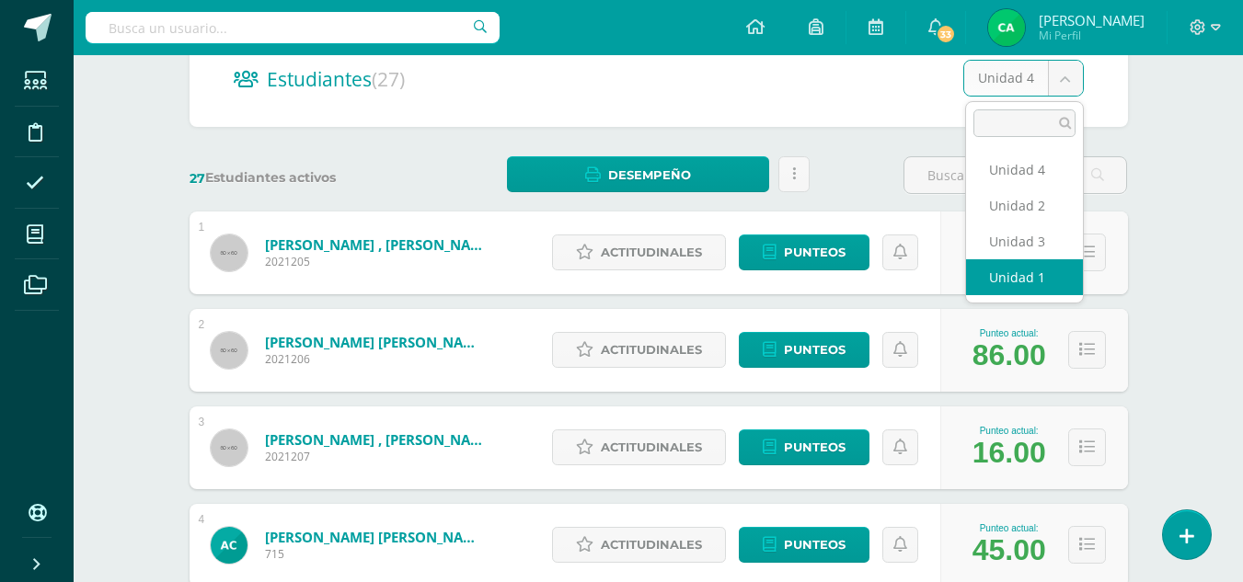
select select "/dashboard/teacher/section/1749/students/?unit=71354"
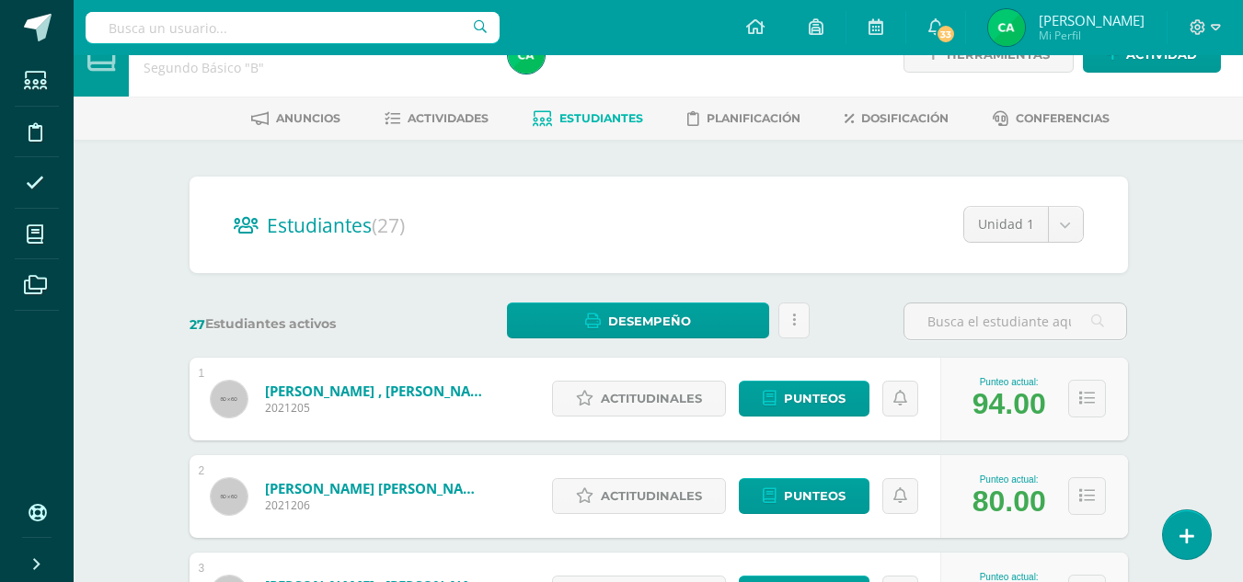
scroll to position [16, 0]
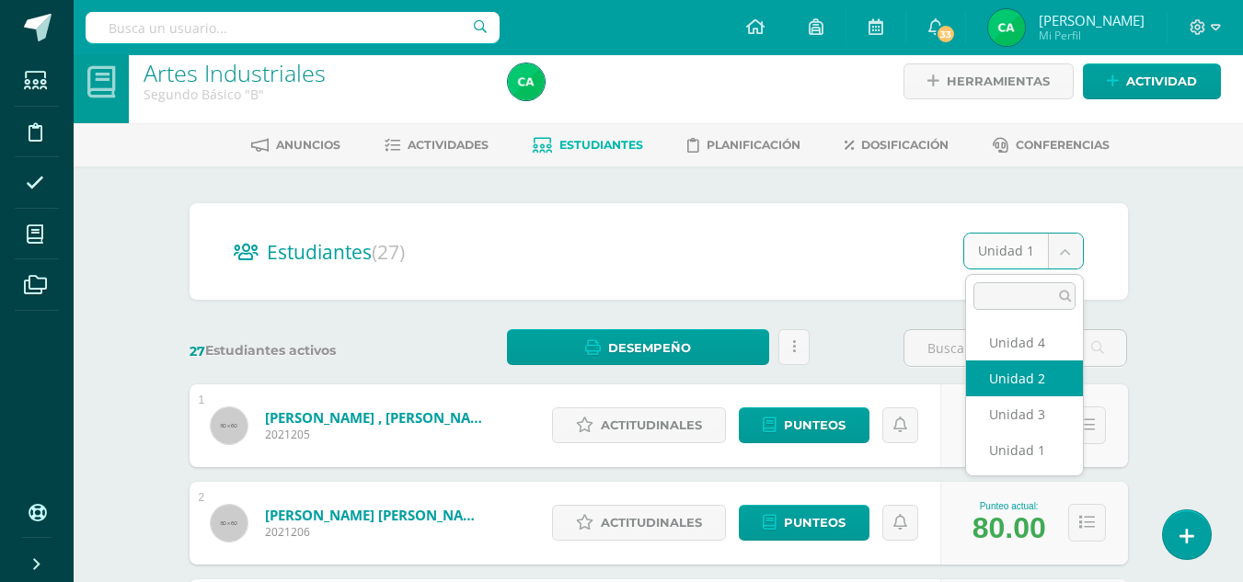
select select "/dashboard/teacher/section/1749/students/?unit=71357"
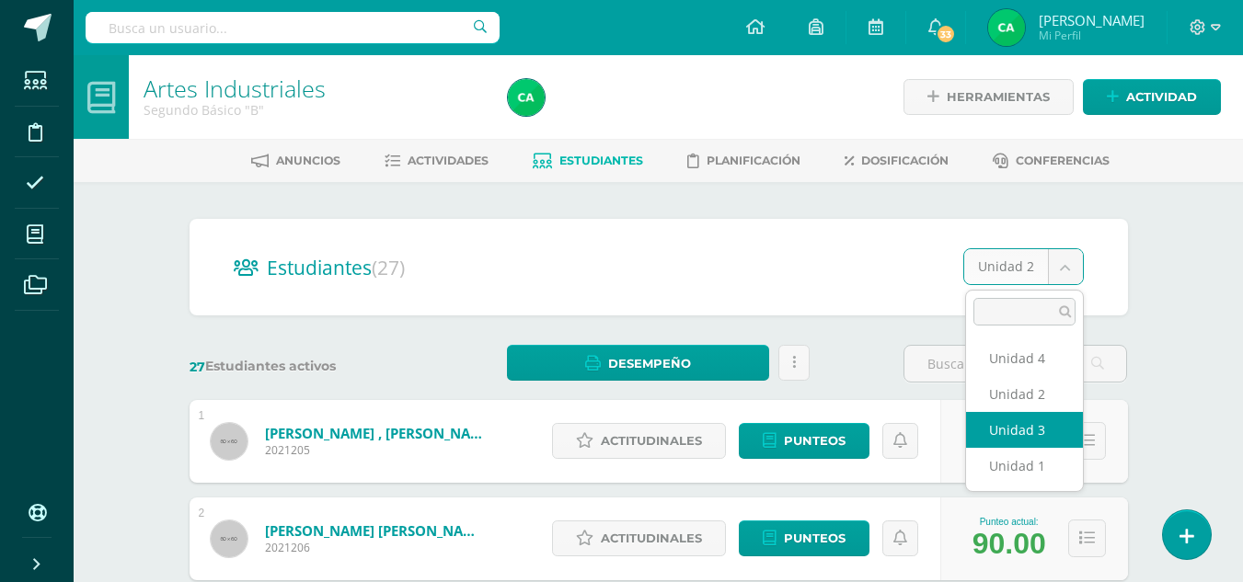
select select "/dashboard/teacher/section/1749/students/?unit=71358"
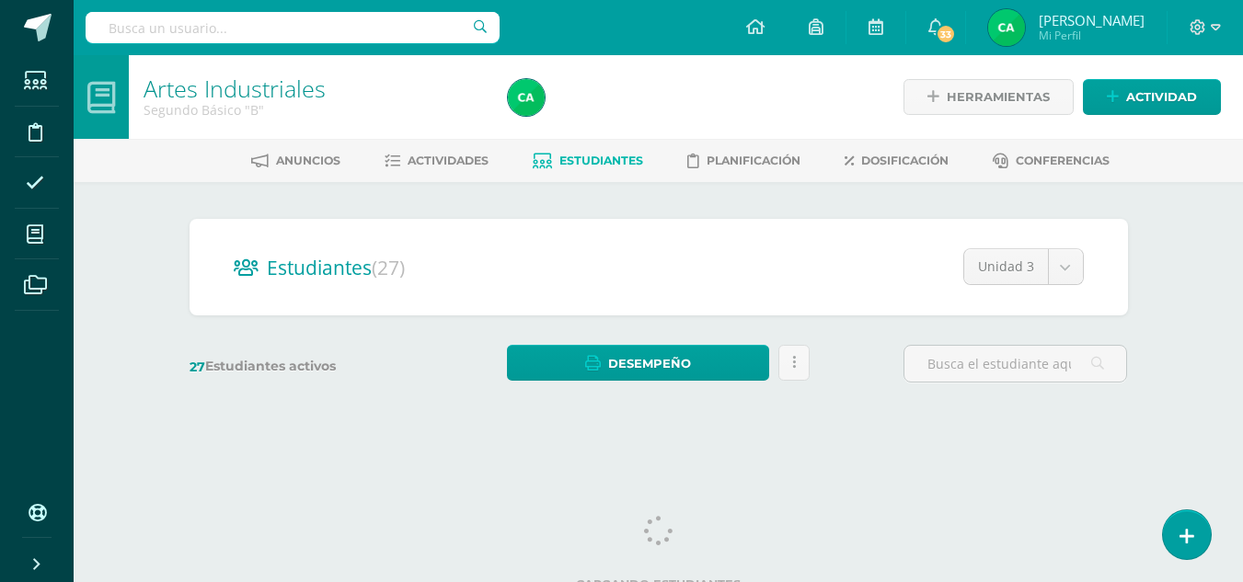
scroll to position [17, 0]
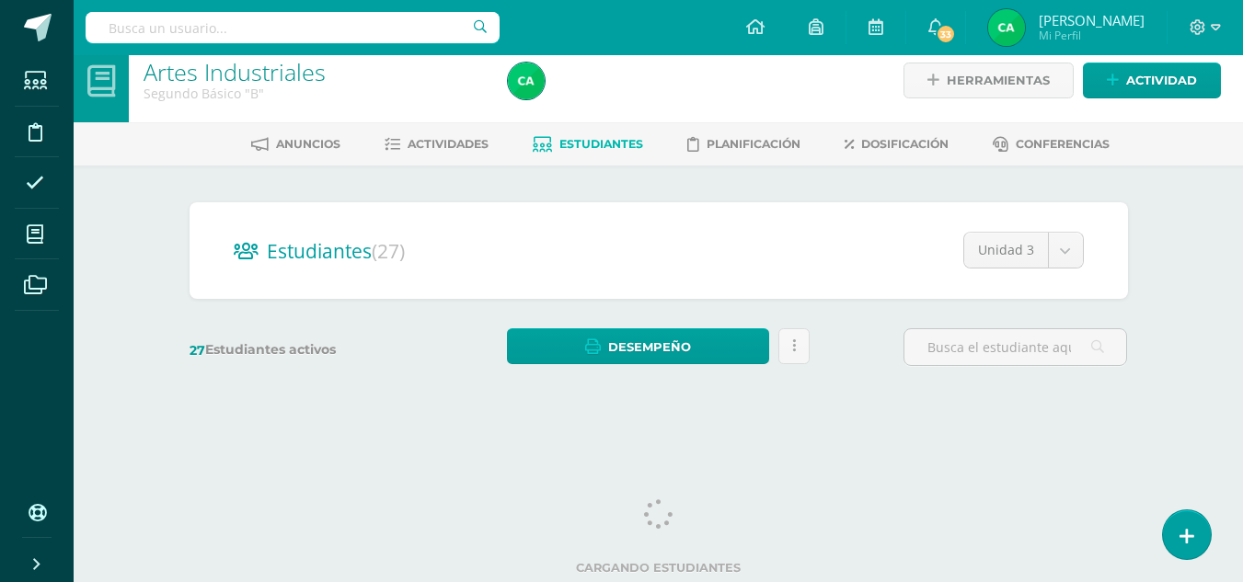
drag, startPoint x: 1251, startPoint y: 165, endPoint x: 1252, endPoint y: 263, distance: 98.4
click at [1243, 263] on html "Estudiantes Disciplina Asistencia Mis cursos Archivos Soporte Ayuda Reportar un…" at bounding box center [621, 201] width 1243 height 437
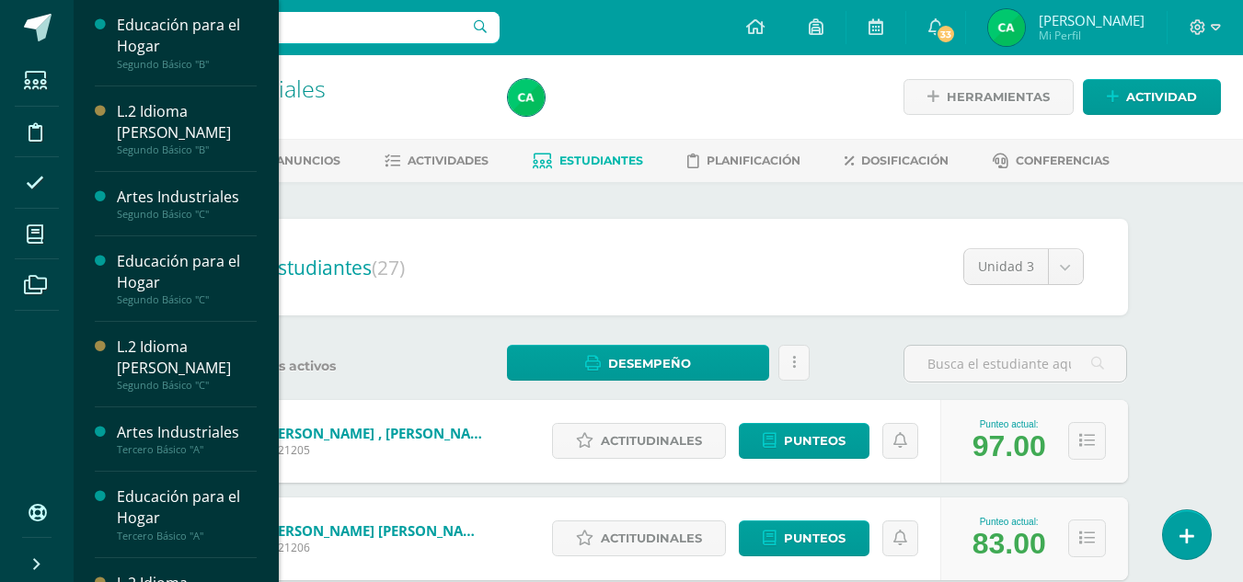
scroll to position [1522, 0]
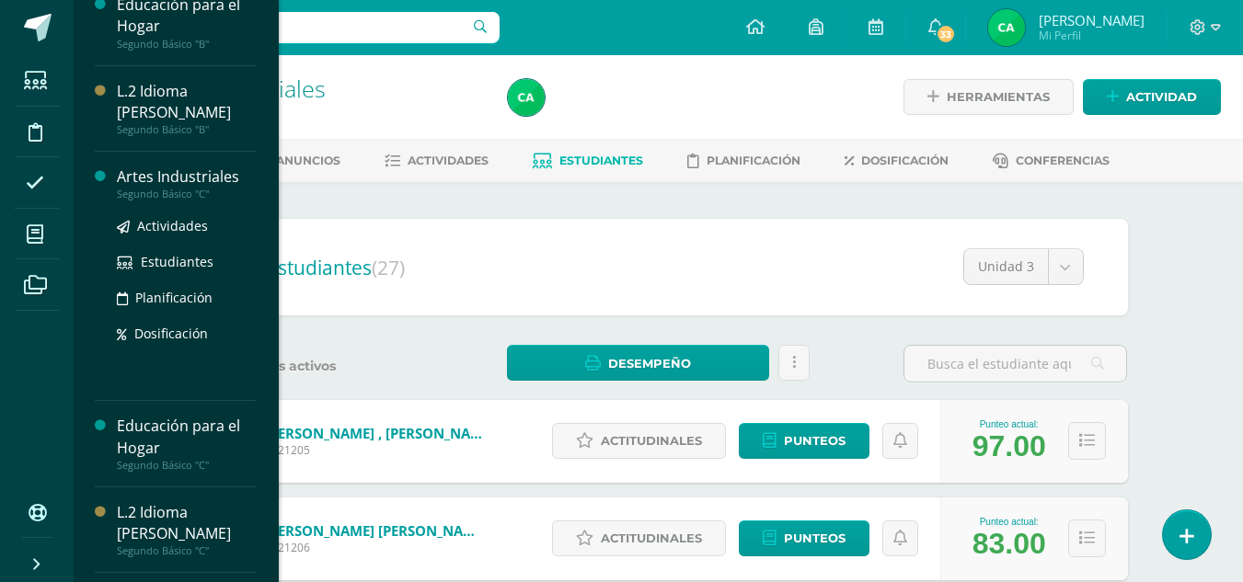
click at [159, 175] on div "Artes Industriales" at bounding box center [187, 176] width 140 height 21
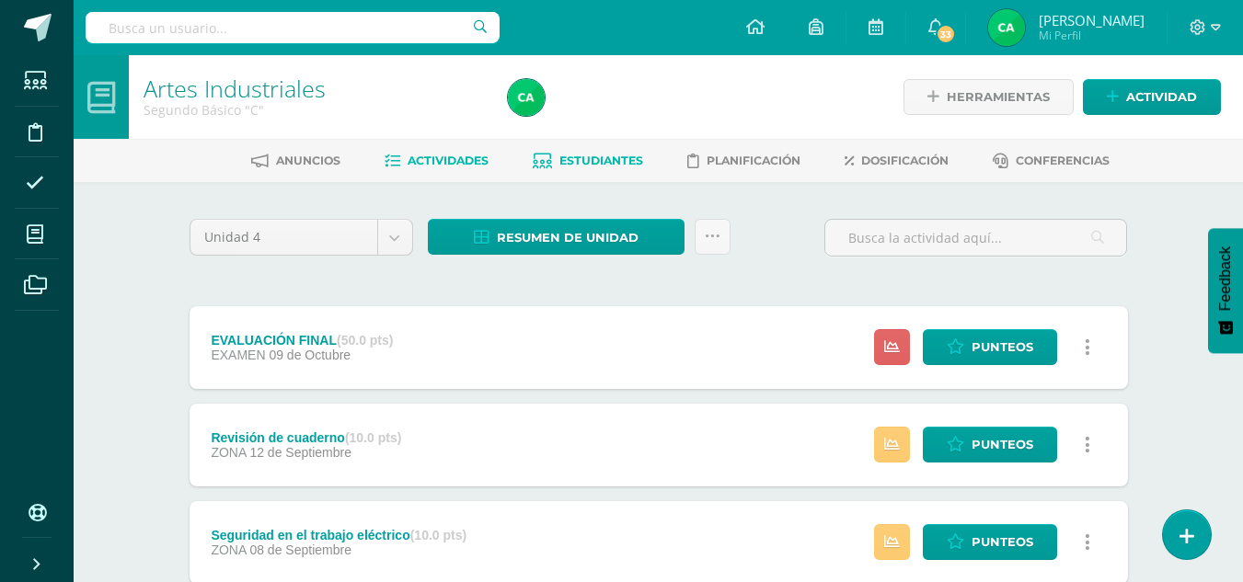
click at [610, 151] on link "Estudiantes" at bounding box center [588, 160] width 110 height 29
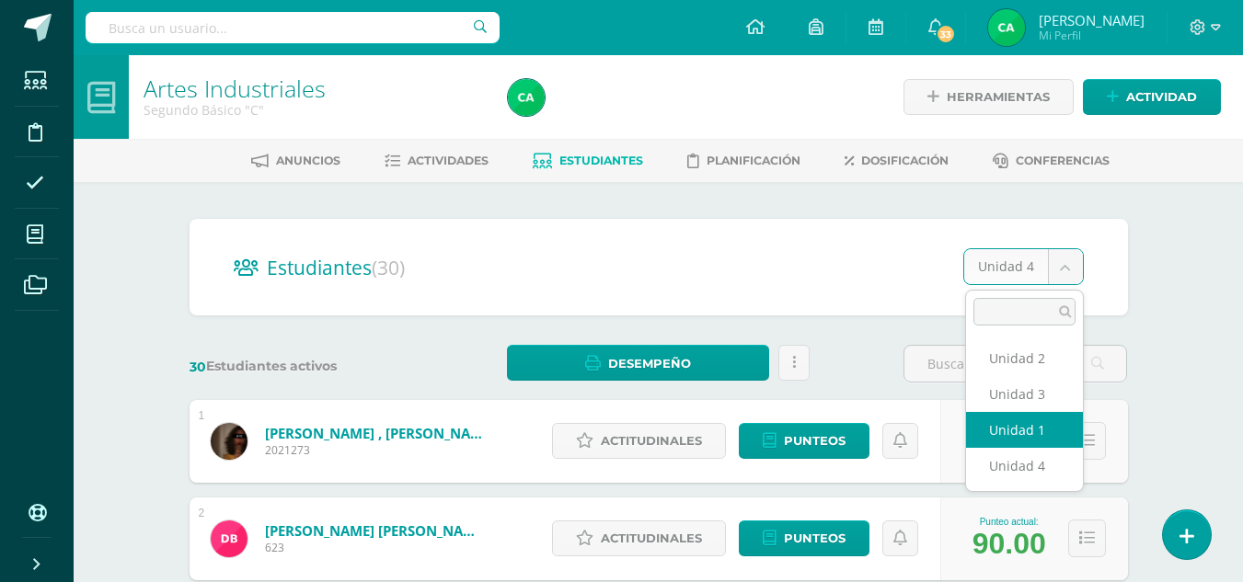
select select "/dashboard/teacher/section/1764/students/?unit=71459"
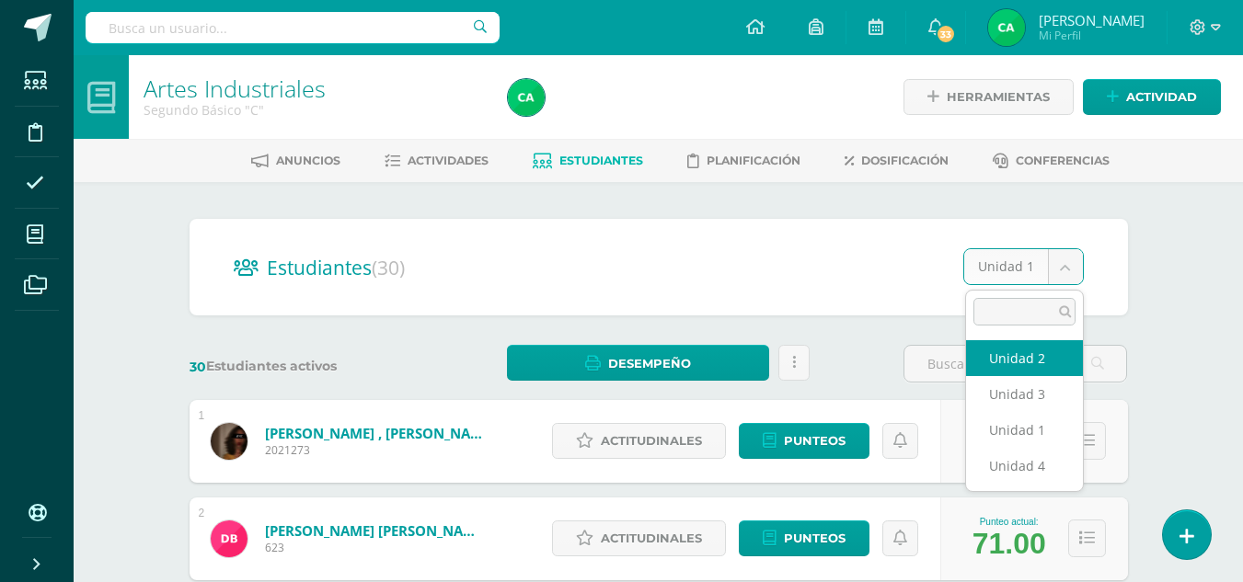
select select "/dashboard/teacher/section/1764/students/?unit=71462"
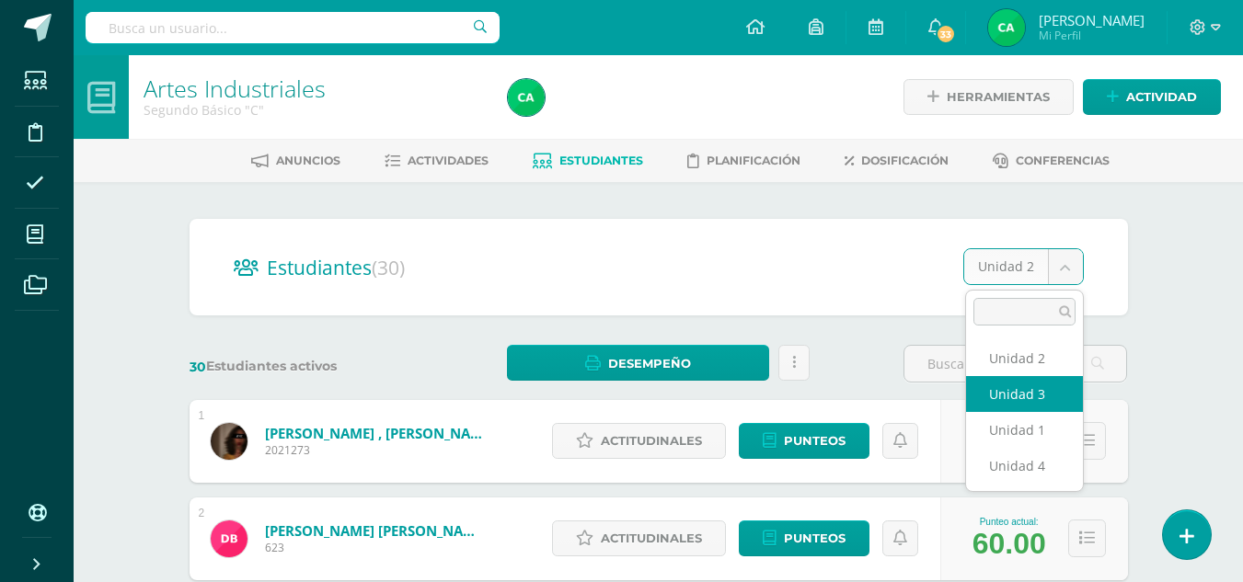
select select "/dashboard/teacher/section/1764/students/?unit=71463"
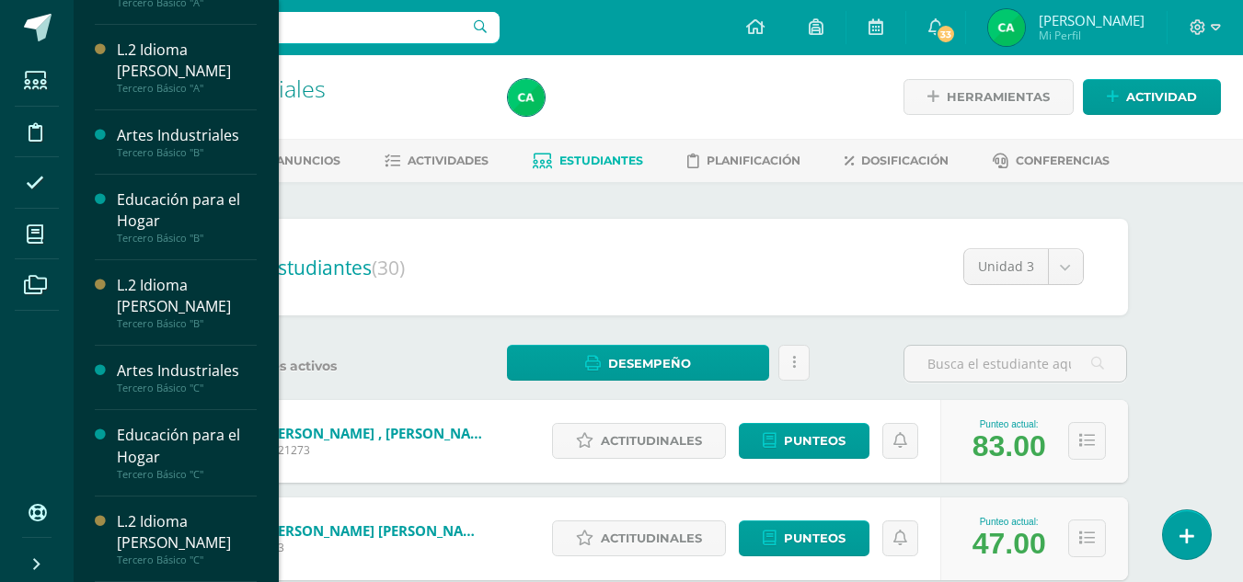
scroll to position [1526, 0]
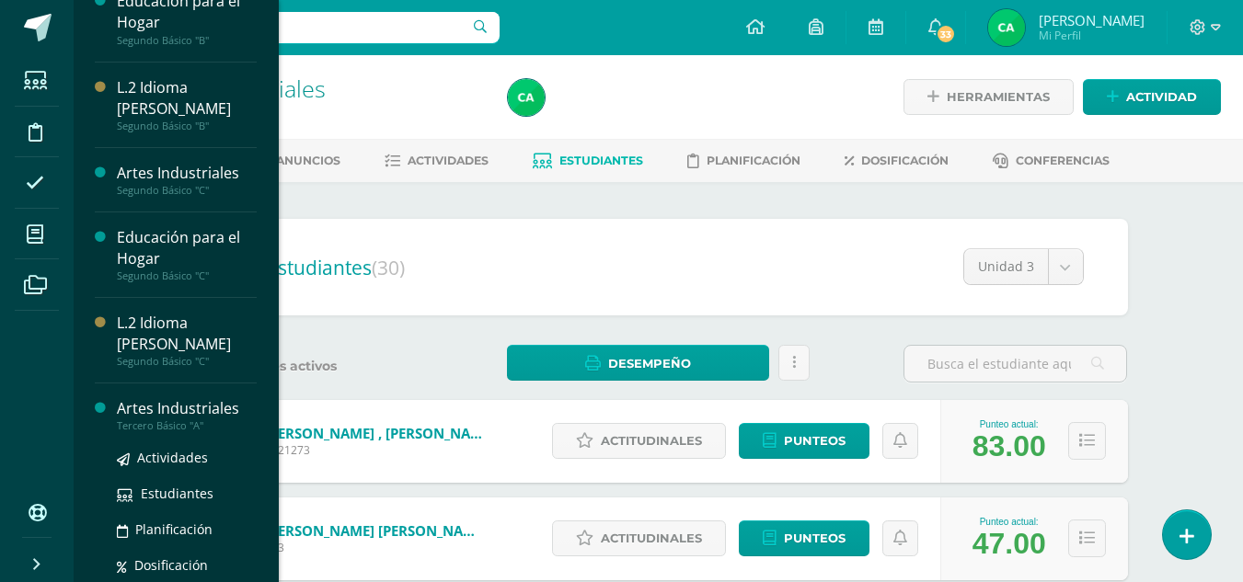
click at [127, 408] on div "Artes Industriales" at bounding box center [187, 408] width 140 height 21
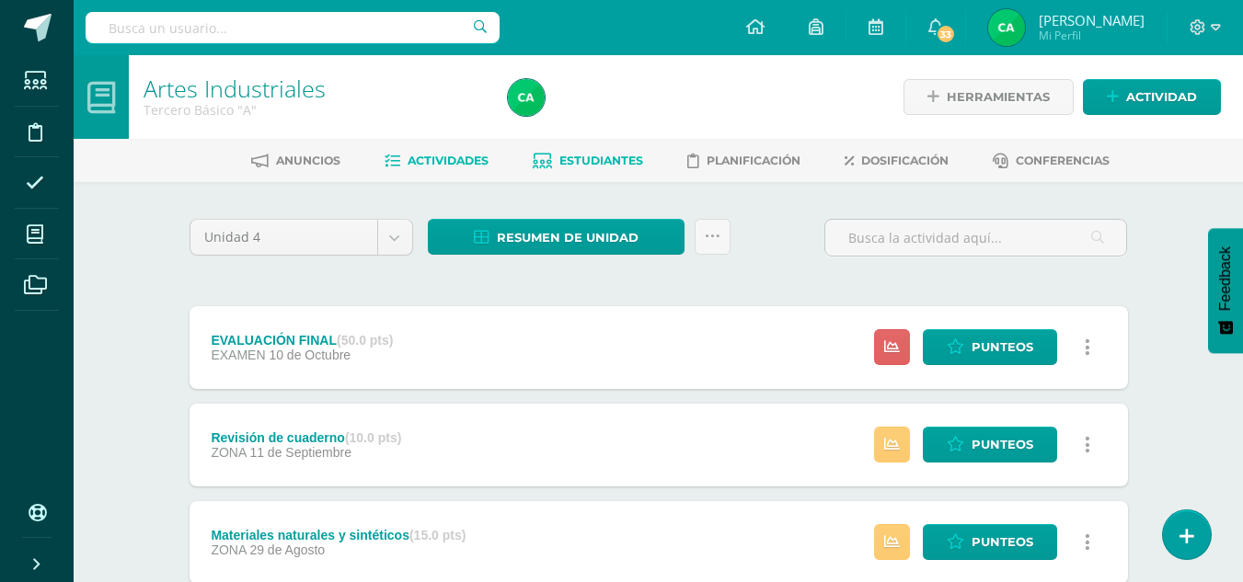
click at [587, 155] on span "Estudiantes" at bounding box center [601, 161] width 84 height 14
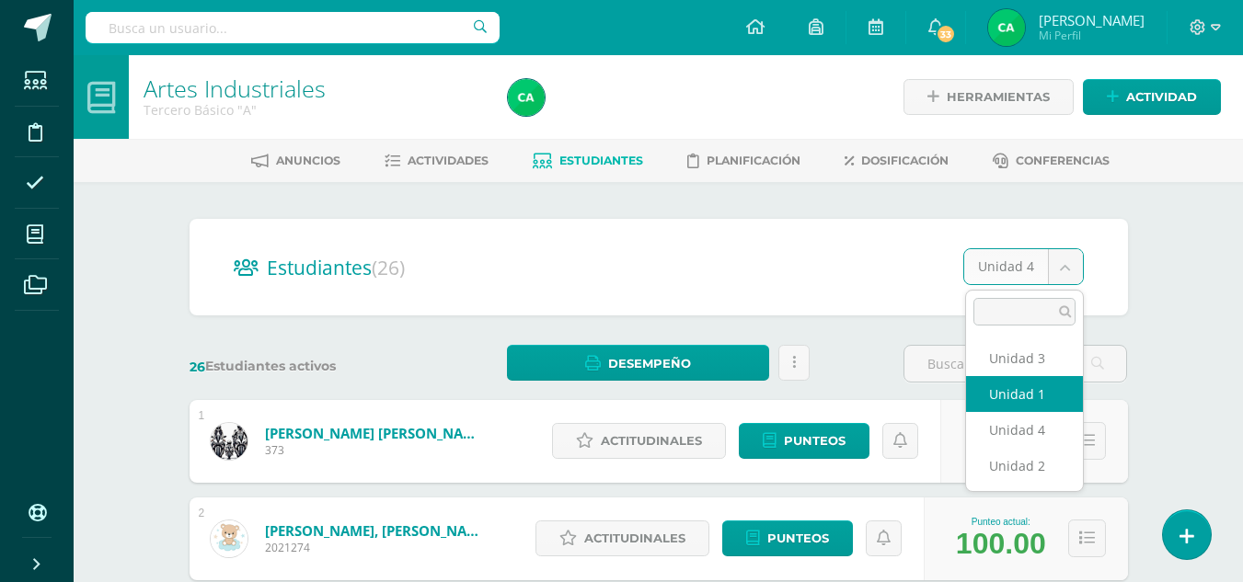
select select "/dashboard/teacher/section/1778/students/?unit=71557"
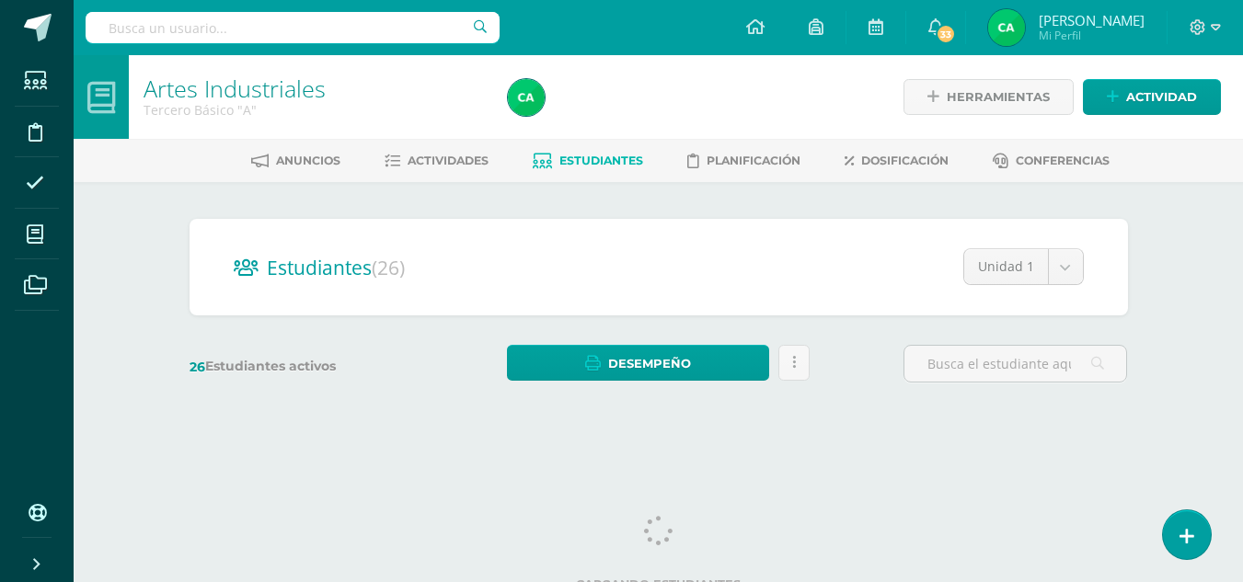
scroll to position [17, 0]
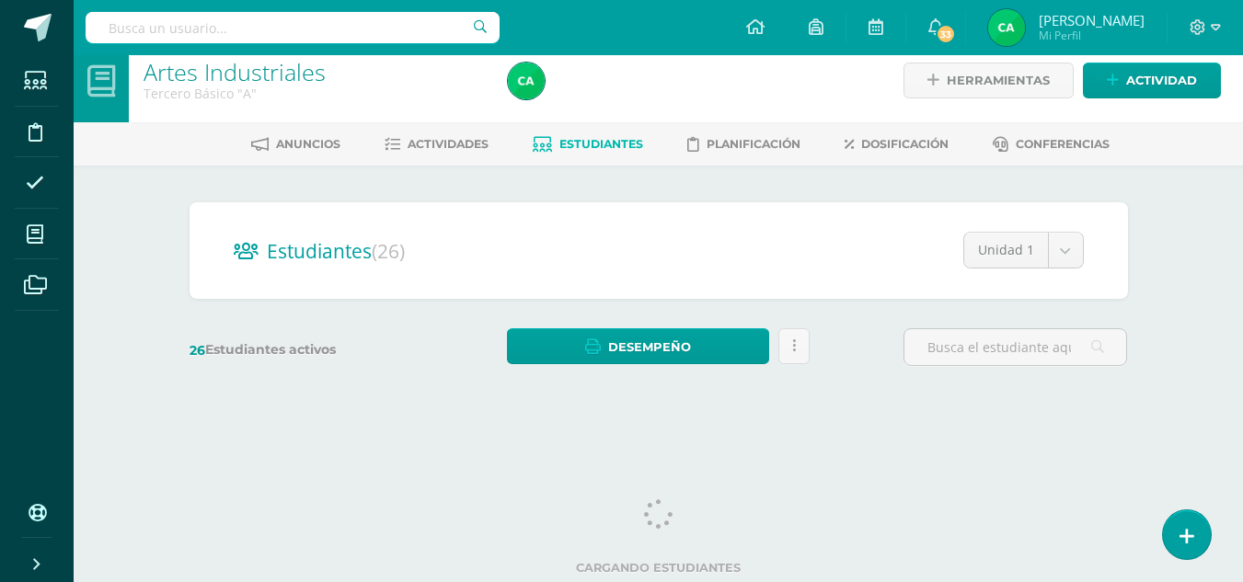
drag, startPoint x: 1255, startPoint y: 228, endPoint x: 1246, endPoint y: 264, distance: 37.0
click at [1243, 264] on html "Estudiantes Disciplina Asistencia Mis cursos Archivos Soporte Ayuda Reportar un…" at bounding box center [621, 201] width 1243 height 437
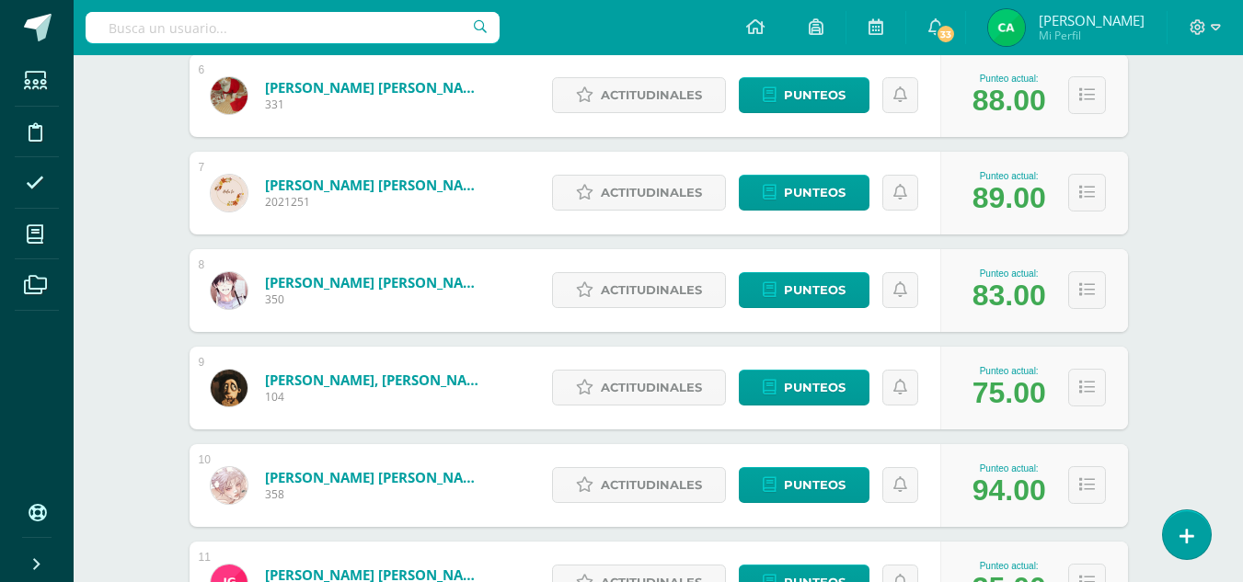
scroll to position [843, 0]
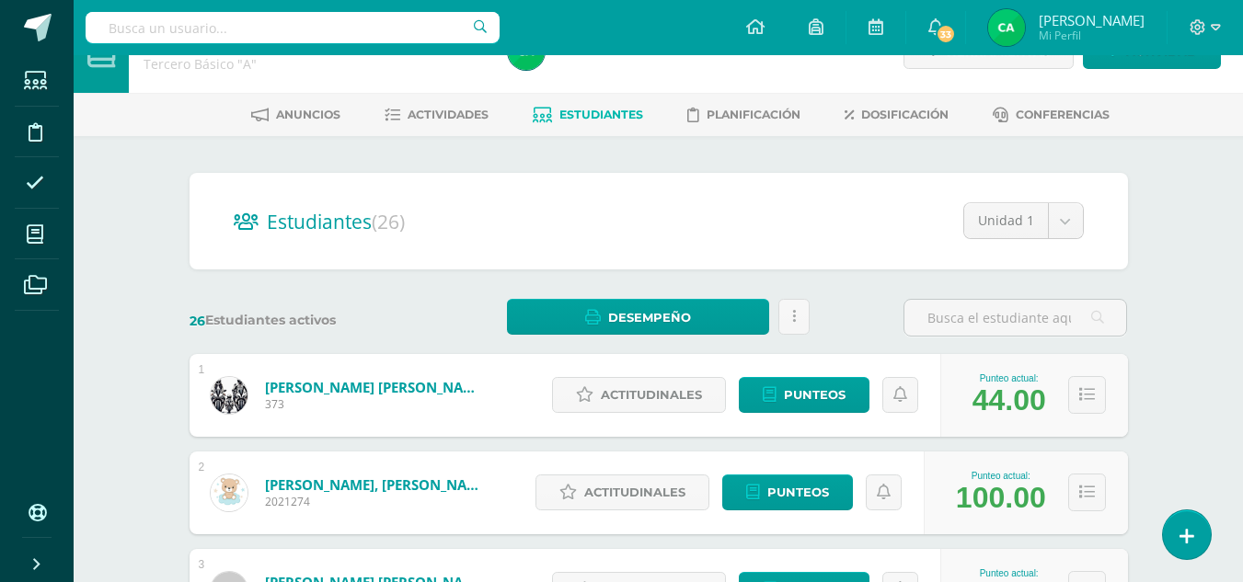
scroll to position [20, 0]
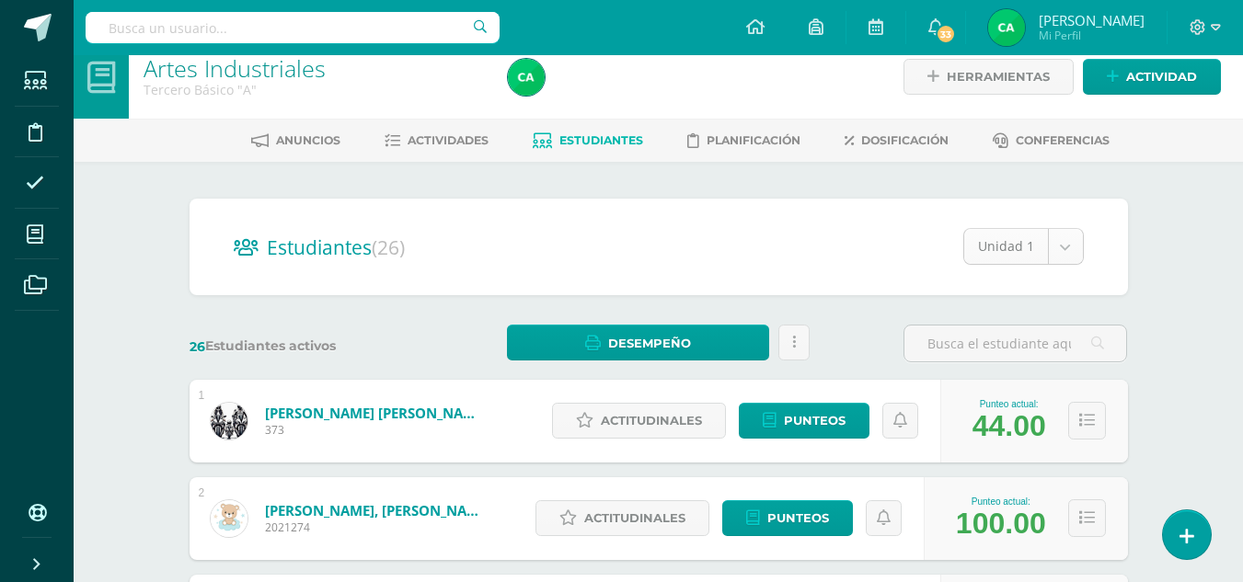
click at [1083, 235] on div "Unidad 1" at bounding box center [1023, 246] width 120 height 37
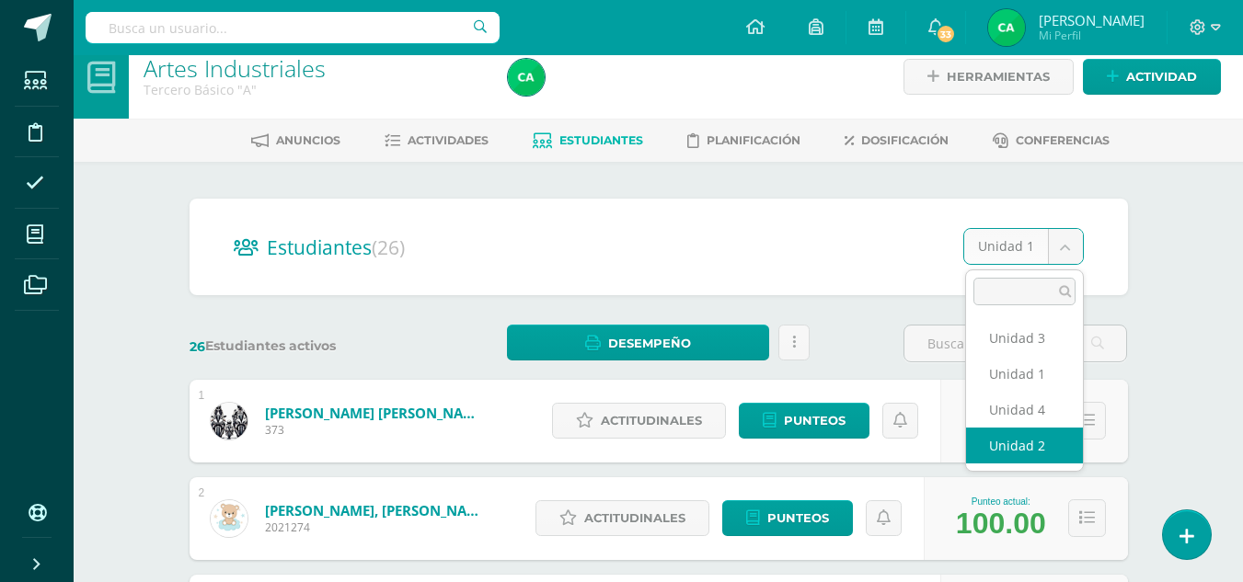
select select "/dashboard/teacher/section/1778/students/?unit=71560"
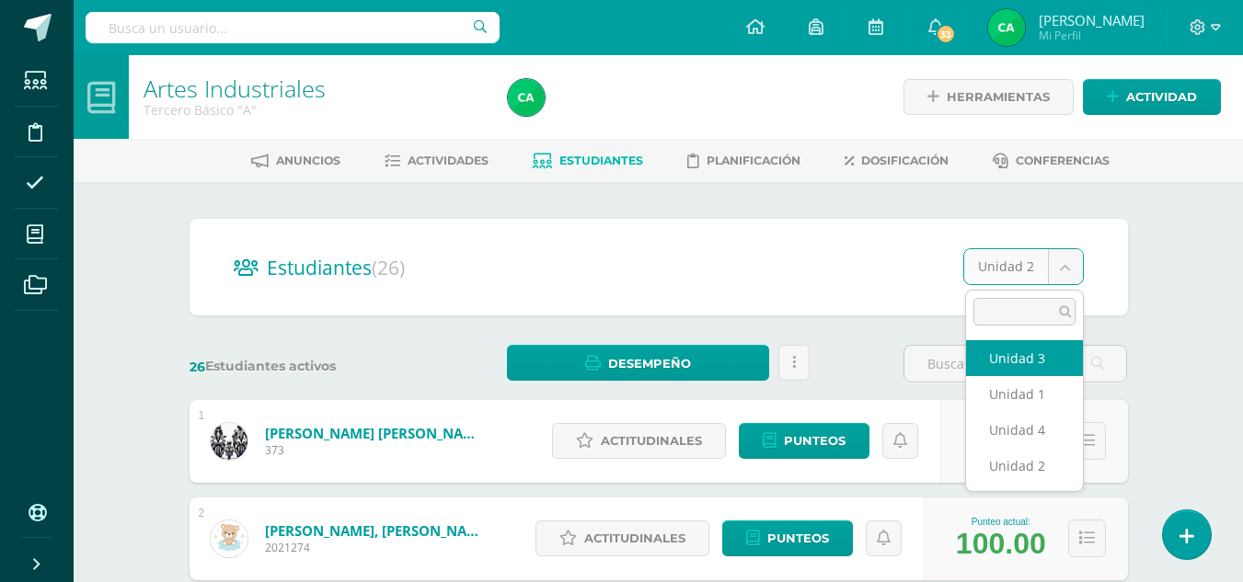
select select "/dashboard/teacher/section/1778/students/?unit=71561"
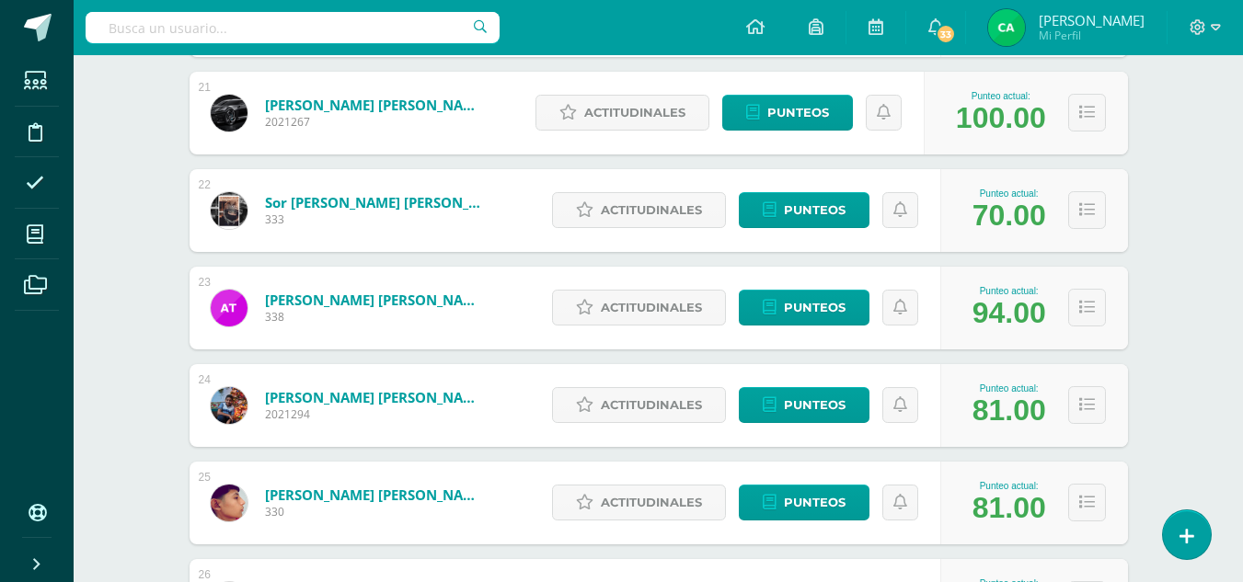
scroll to position [2320, 0]
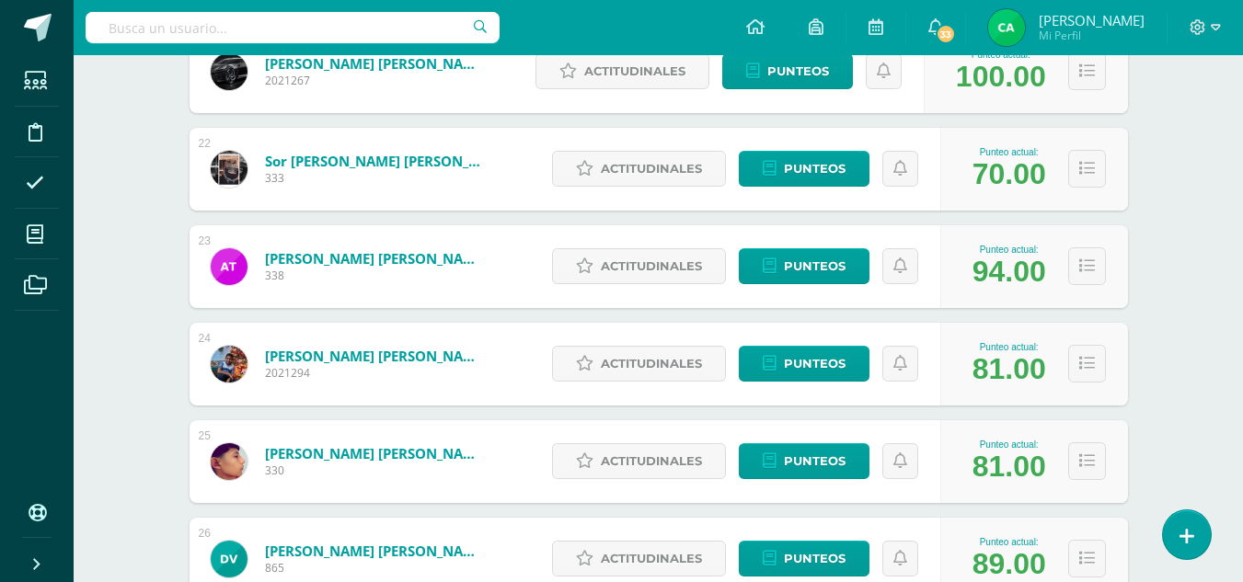
drag, startPoint x: 1239, startPoint y: 442, endPoint x: 1250, endPoint y: 480, distance: 39.3
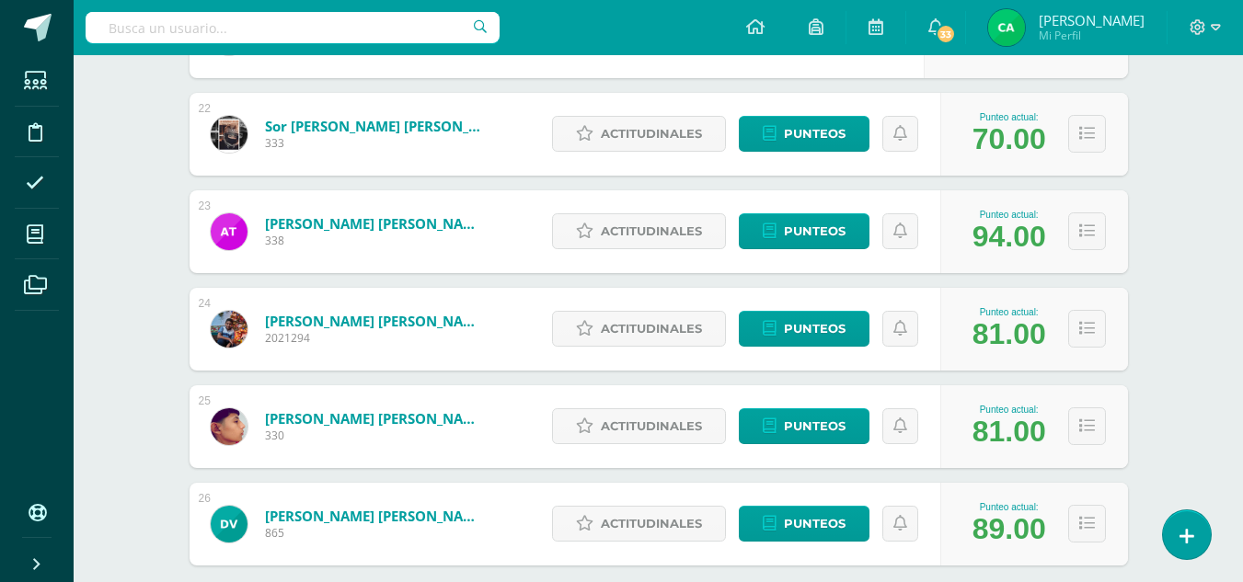
scroll to position [2460, 0]
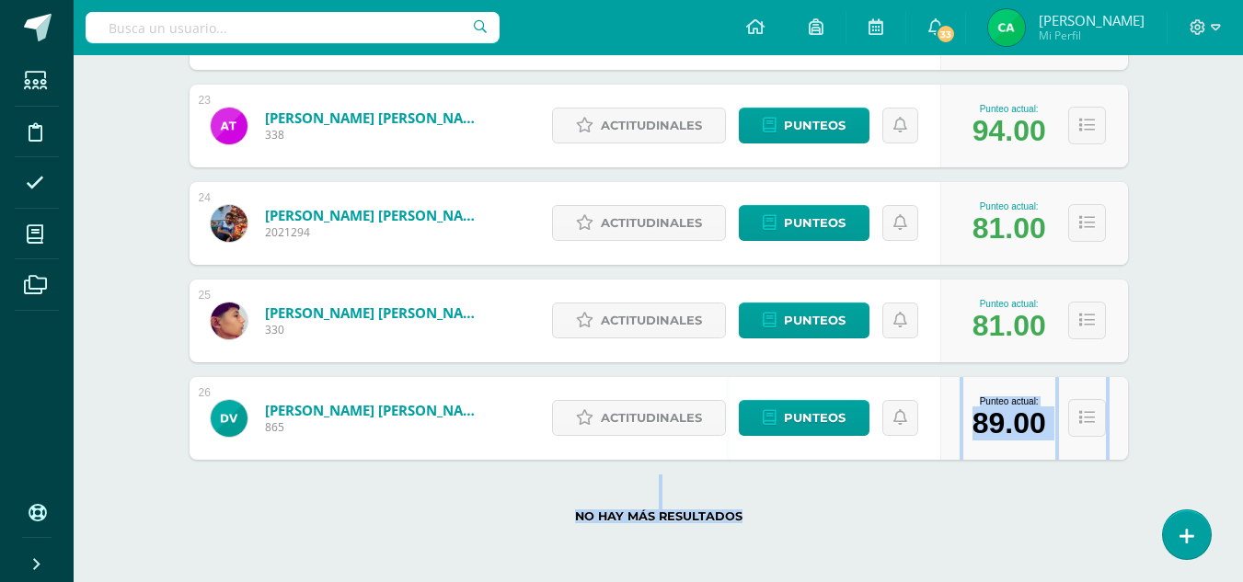
drag, startPoint x: 1242, startPoint y: 536, endPoint x: 1255, endPoint y: 395, distance: 141.4
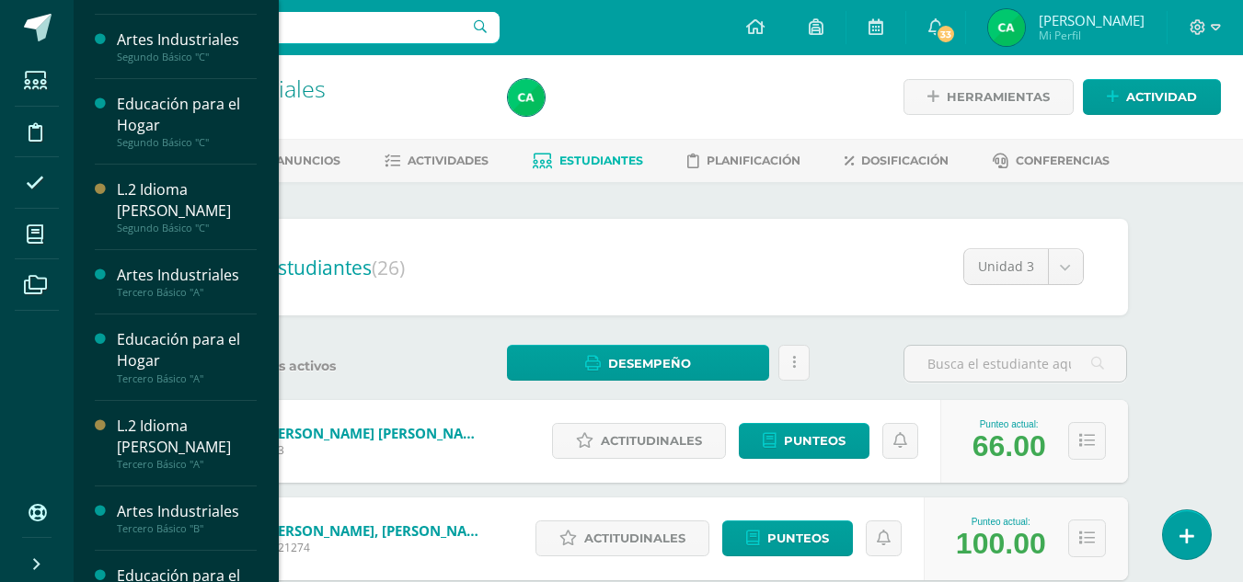
scroll to position [2035, 0]
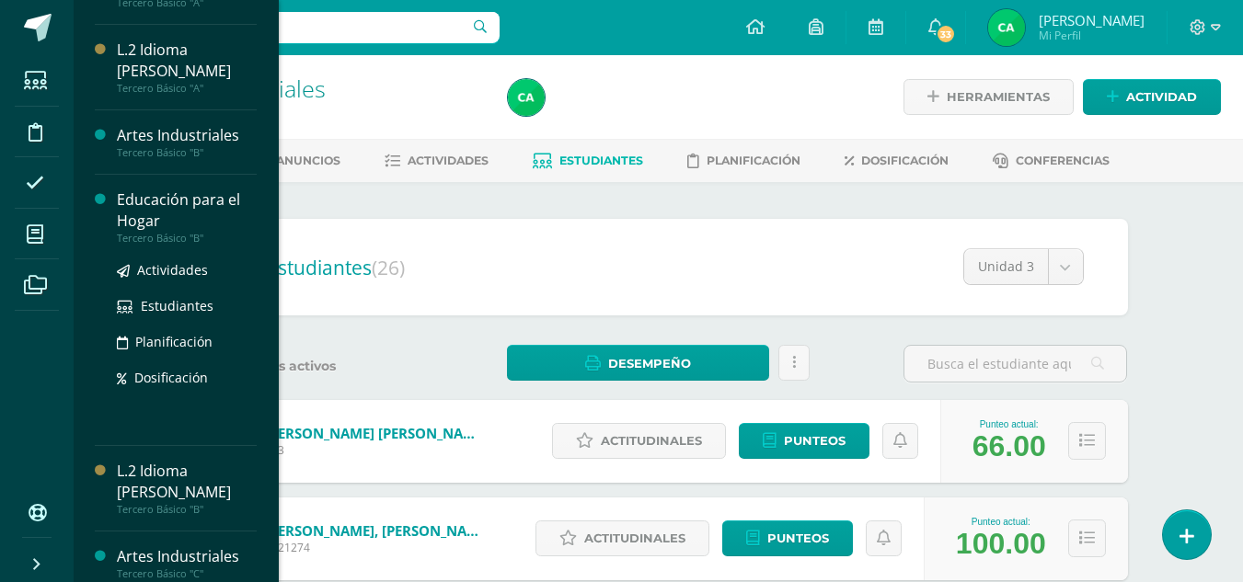
click at [182, 192] on div "Educación para el Hogar" at bounding box center [187, 210] width 140 height 42
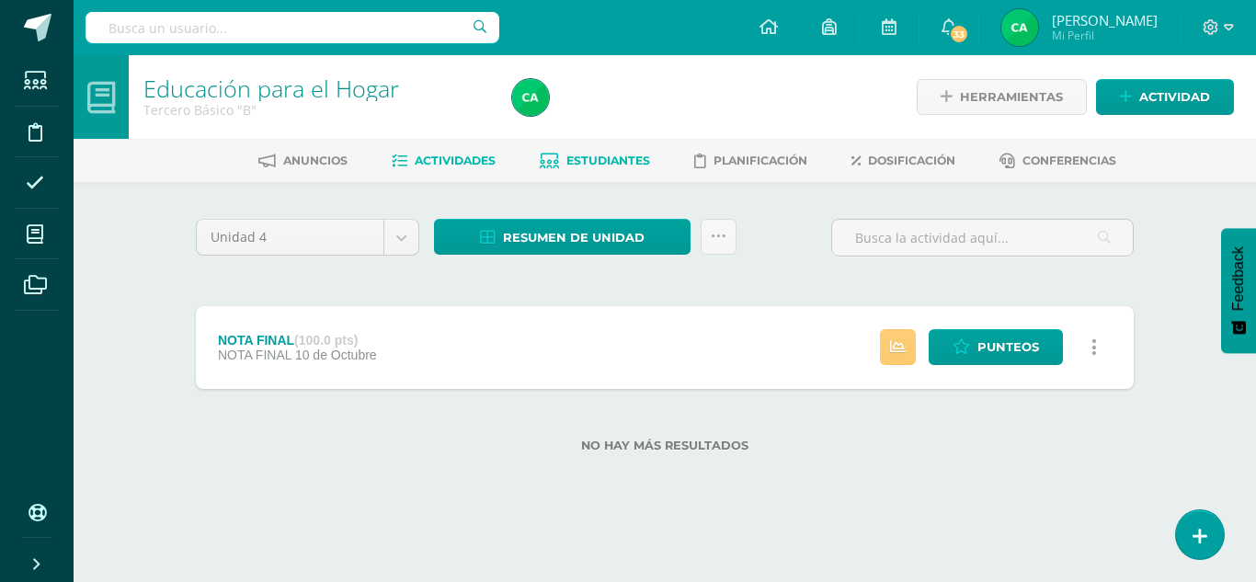
click at [617, 167] on span "Estudiantes" at bounding box center [609, 161] width 84 height 14
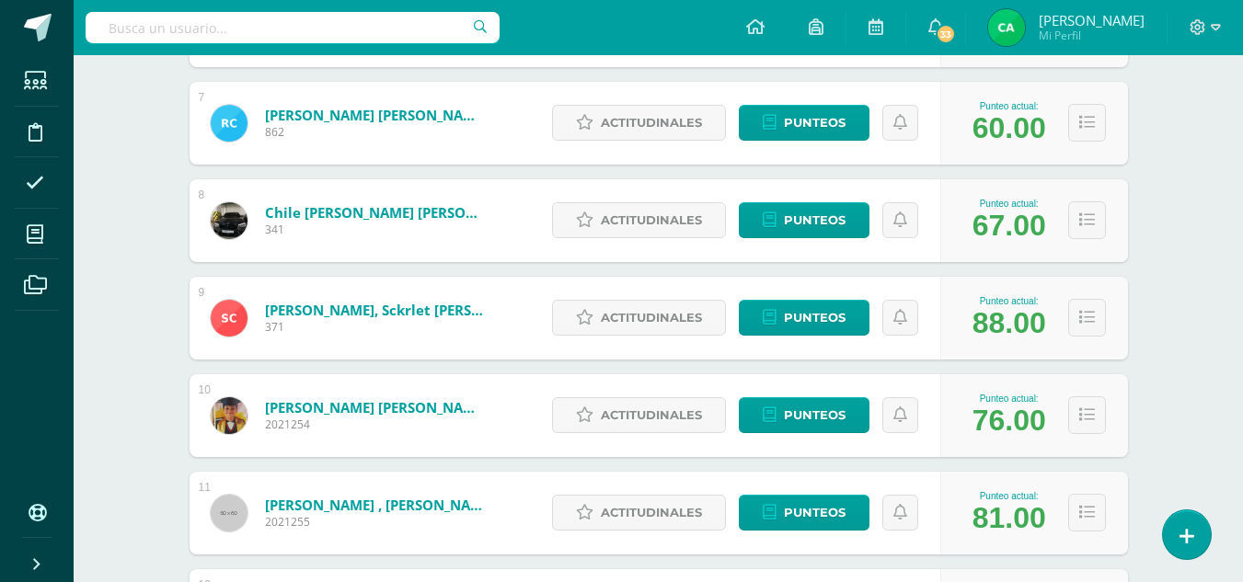
scroll to position [928, 0]
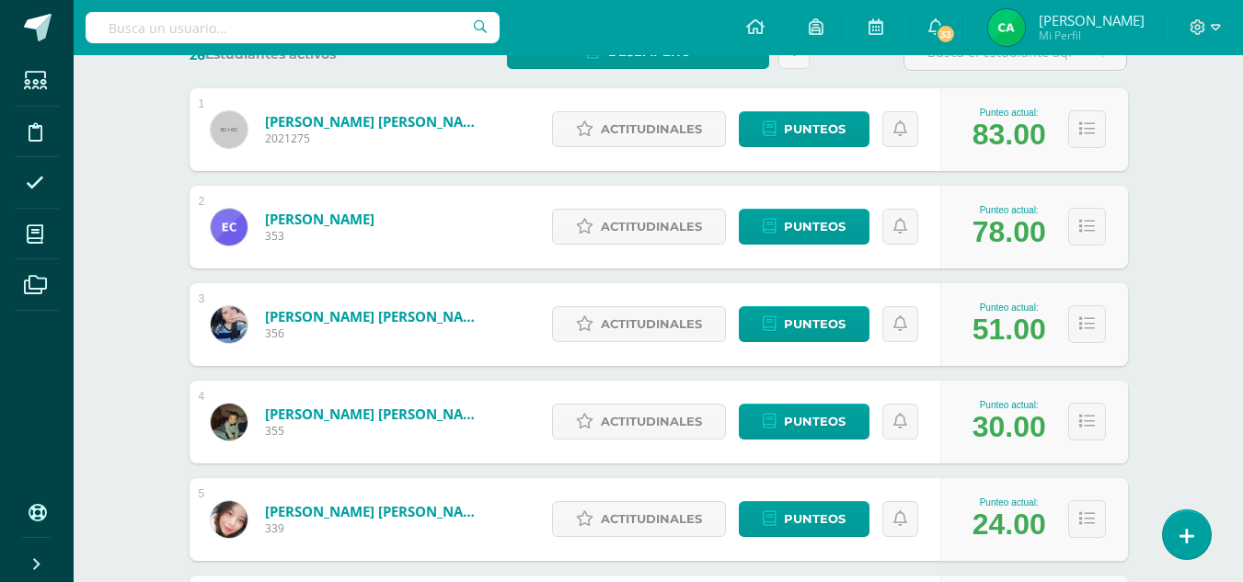
scroll to position [175, 0]
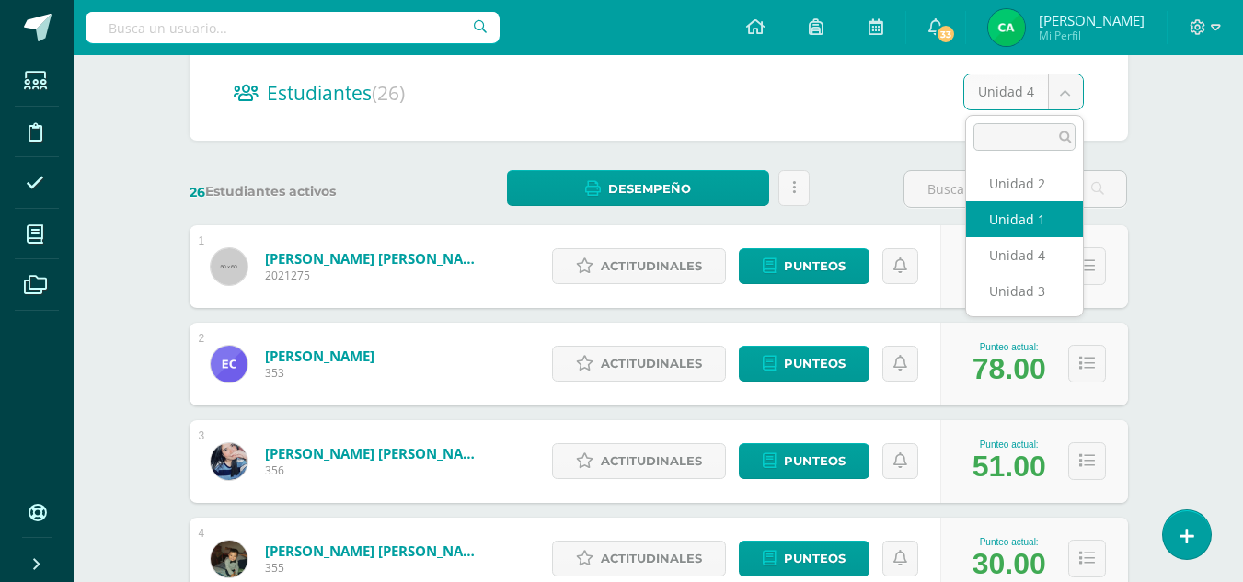
select select "/dashboard/teacher/section/1794/students/?unit=71669"
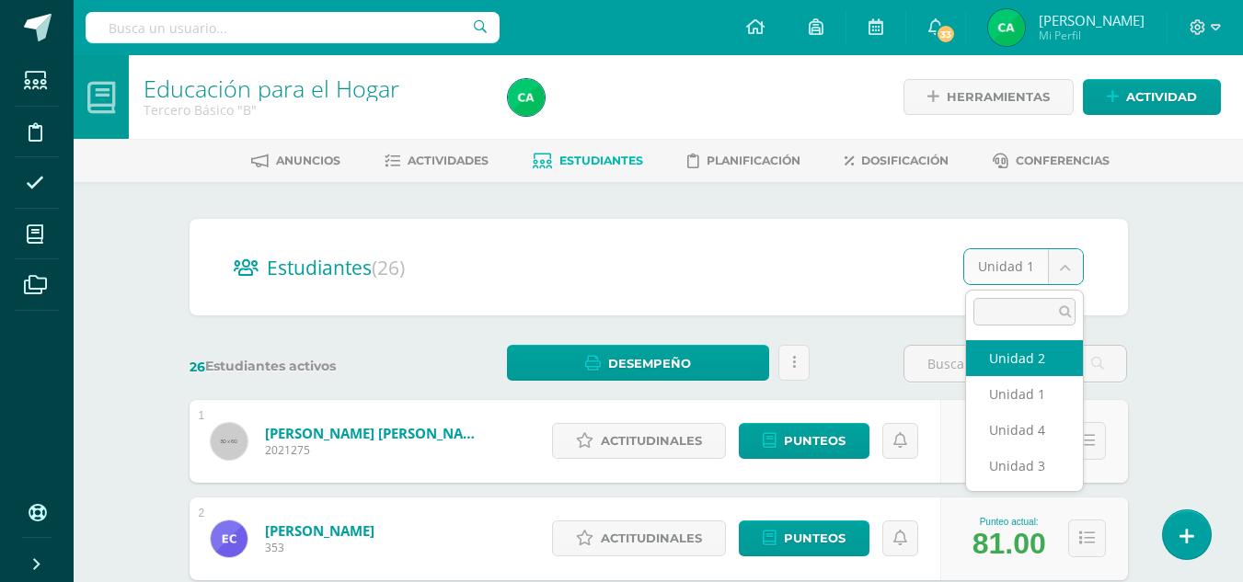
select select "/dashboard/teacher/section/1794/students/?unit=71672"
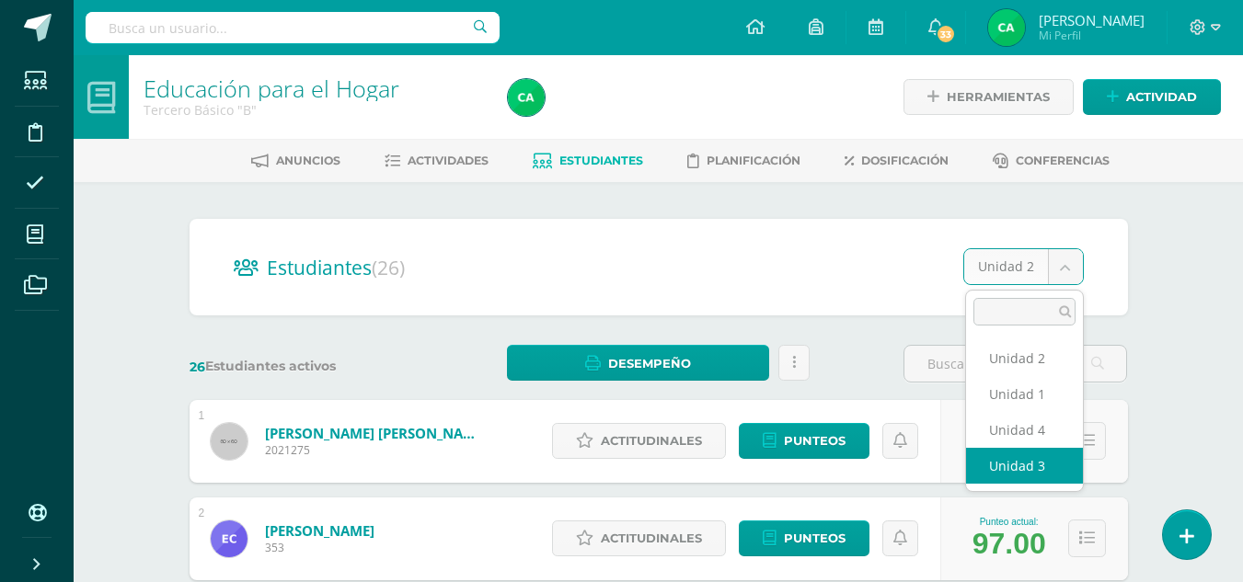
select select "/dashboard/teacher/section/1794/students/?unit=71673"
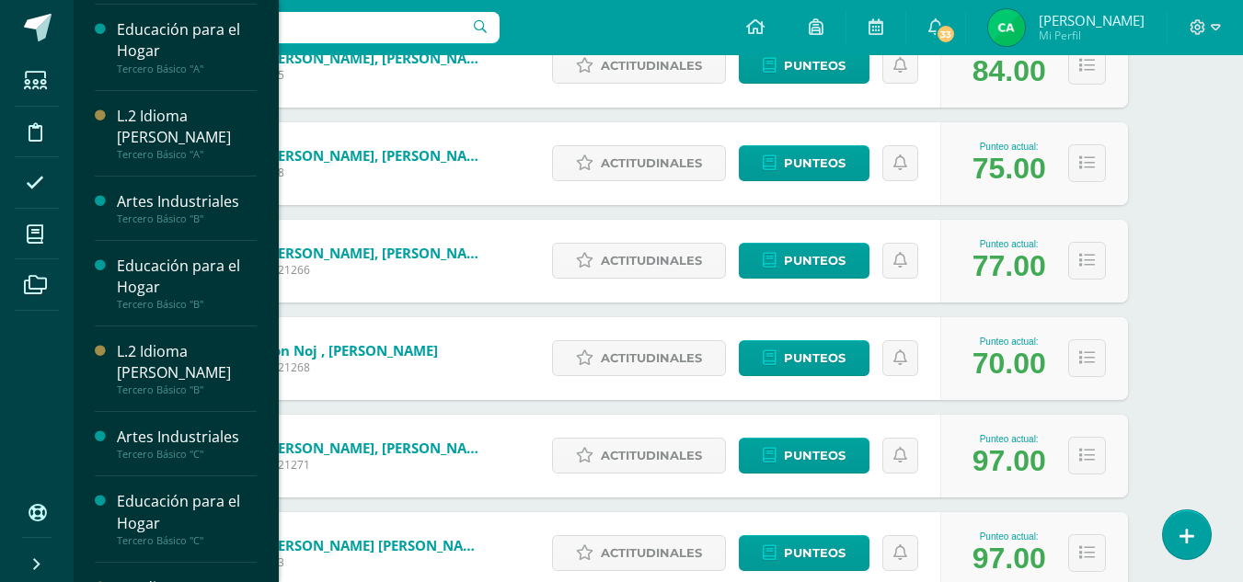
scroll to position [2035, 0]
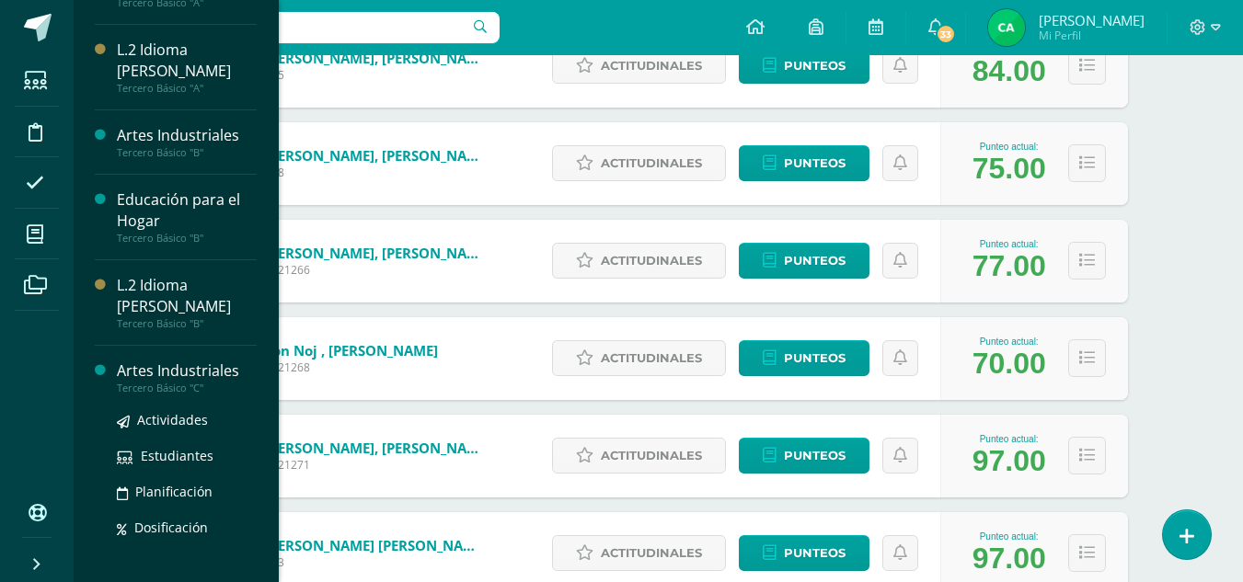
click at [143, 383] on div "Tercero Básico "C"" at bounding box center [187, 388] width 140 height 13
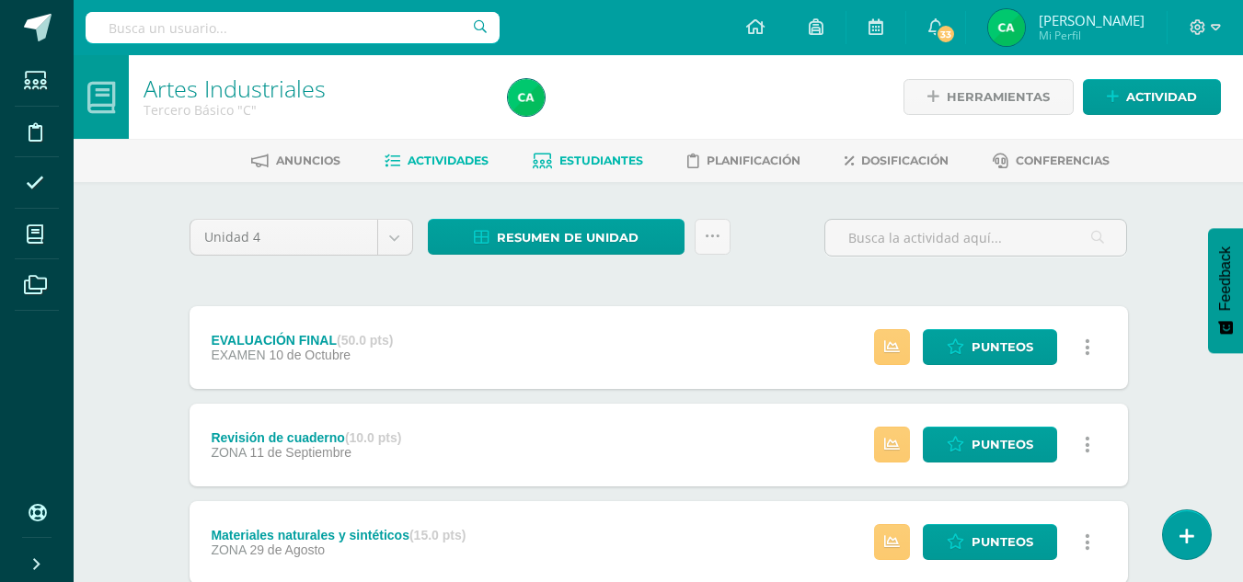
click at [567, 157] on span "Estudiantes" at bounding box center [601, 161] width 84 height 14
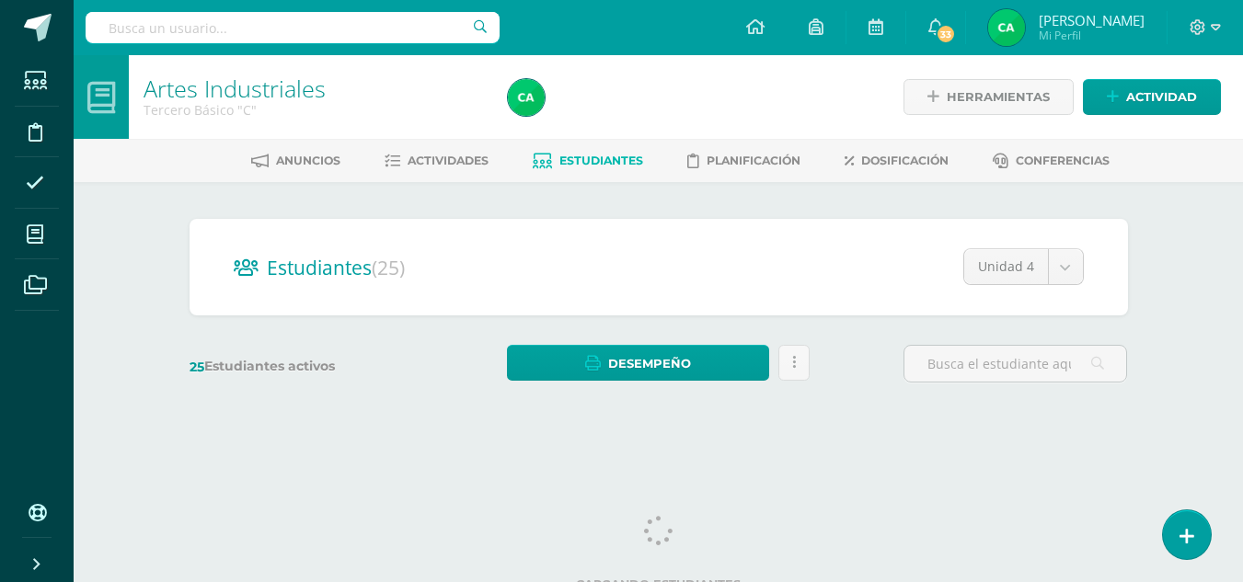
scroll to position [17, 0]
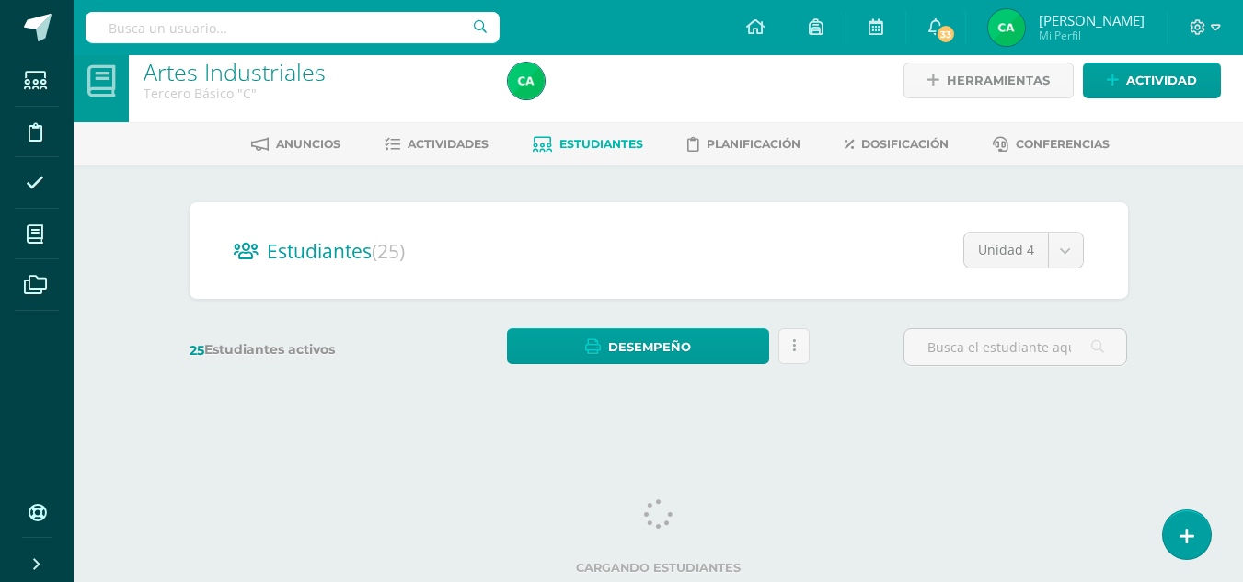
drag, startPoint x: 1250, startPoint y: 108, endPoint x: 1234, endPoint y: 194, distance: 87.9
click at [1234, 194] on html "Estudiantes Disciplina Asistencia Mis cursos Archivos Soporte Ayuda Reportar un…" at bounding box center [621, 201] width 1243 height 437
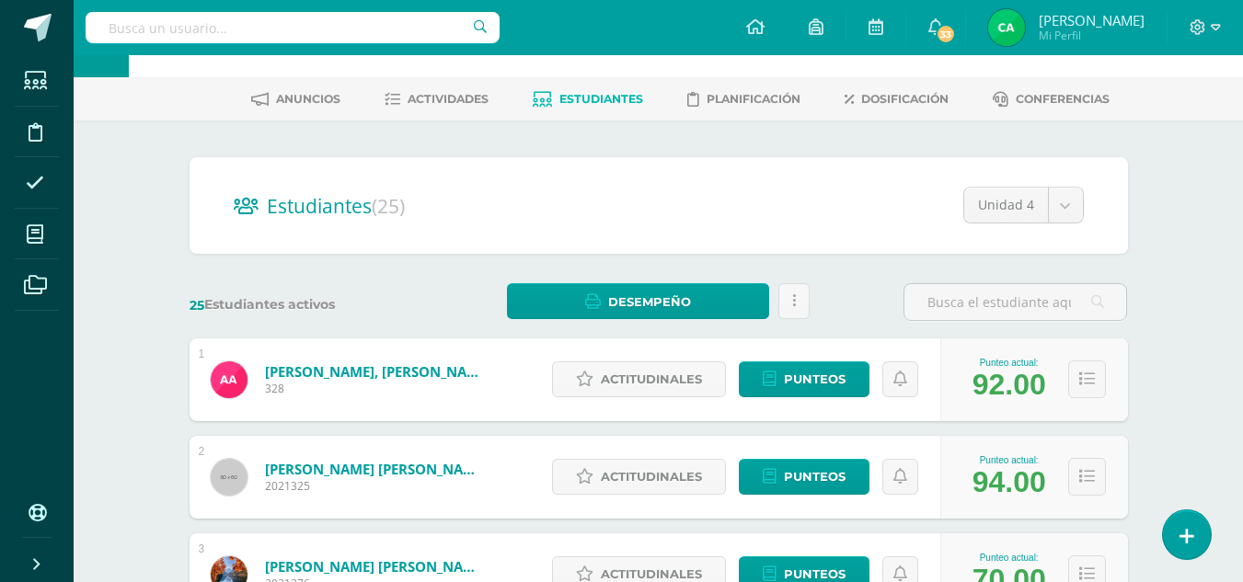
scroll to position [0, 0]
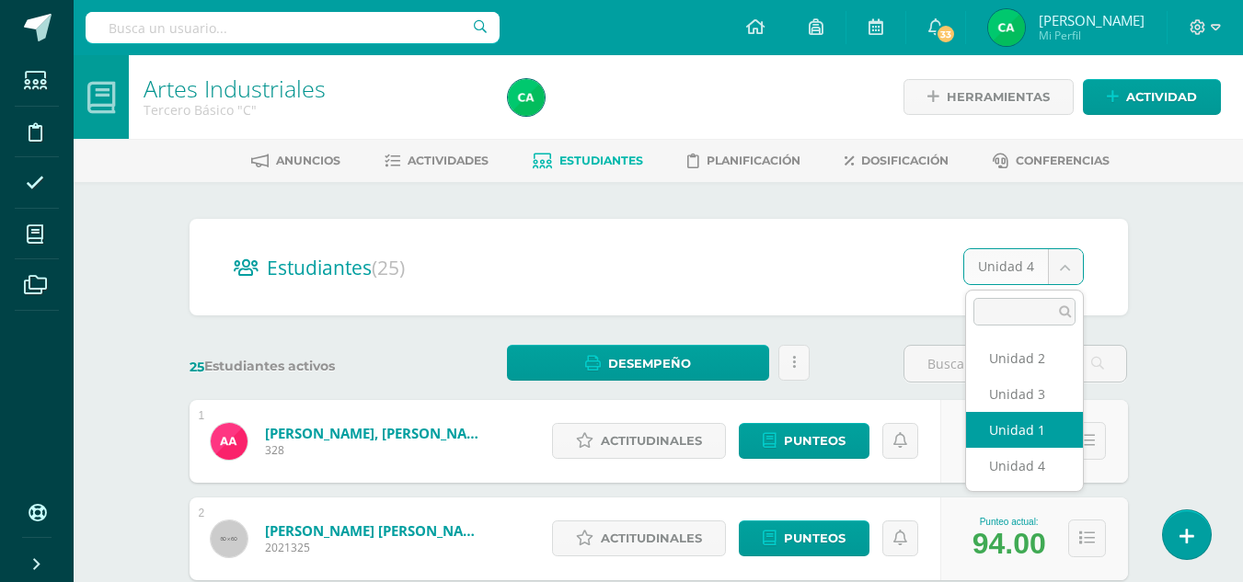
select select "/dashboard/teacher/section/1808/students/?unit=71767"
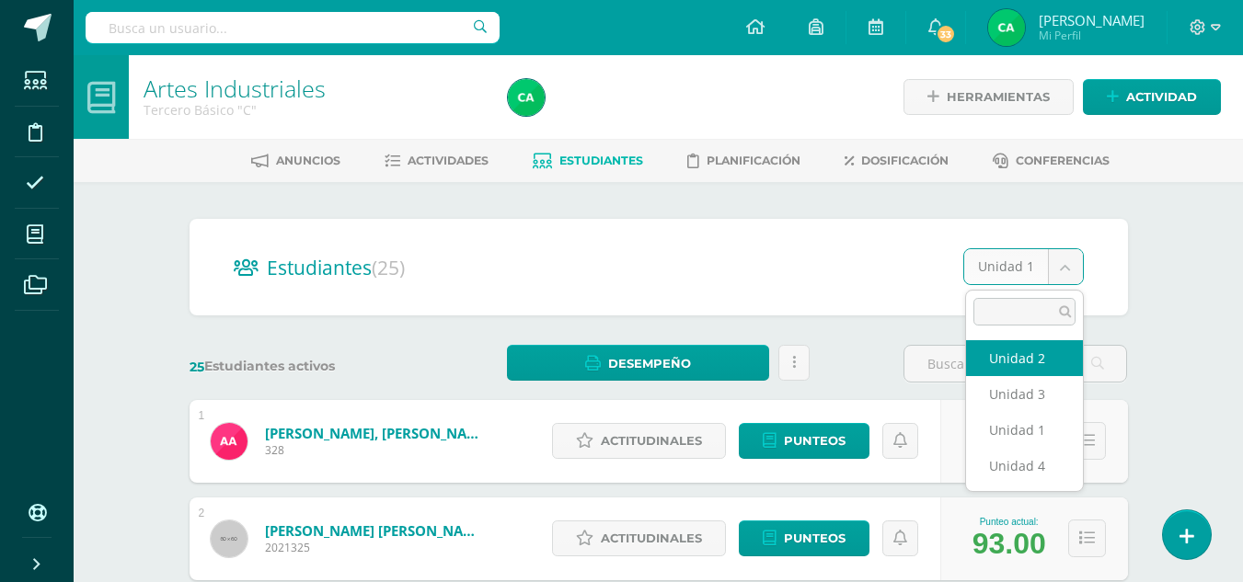
select select "/dashboard/teacher/section/1808/students/?unit=71770"
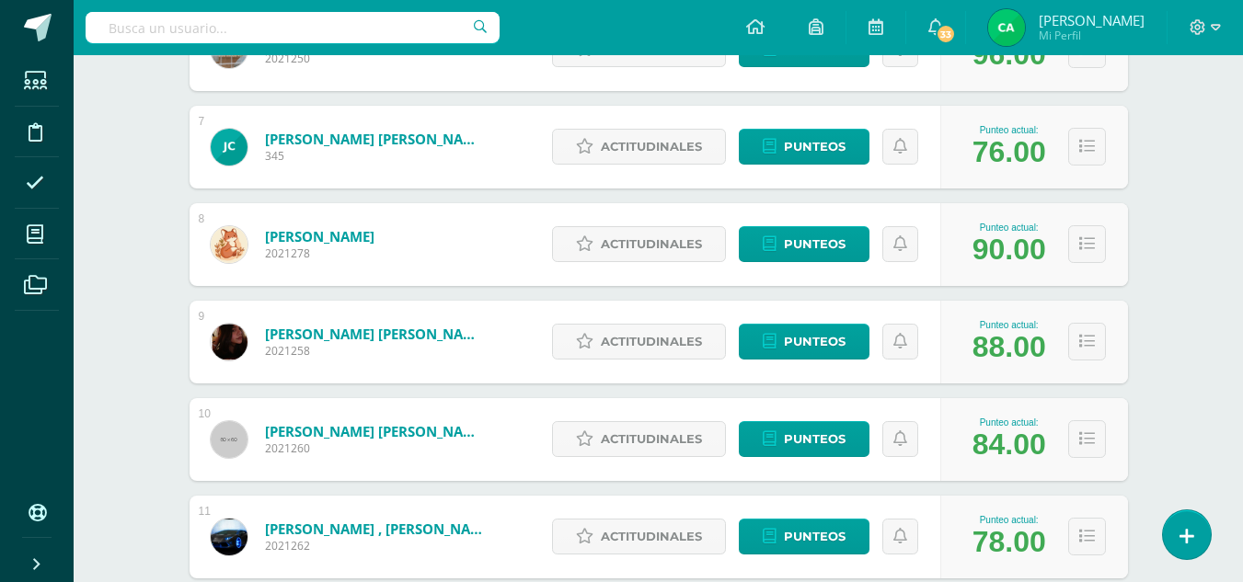
scroll to position [864, 0]
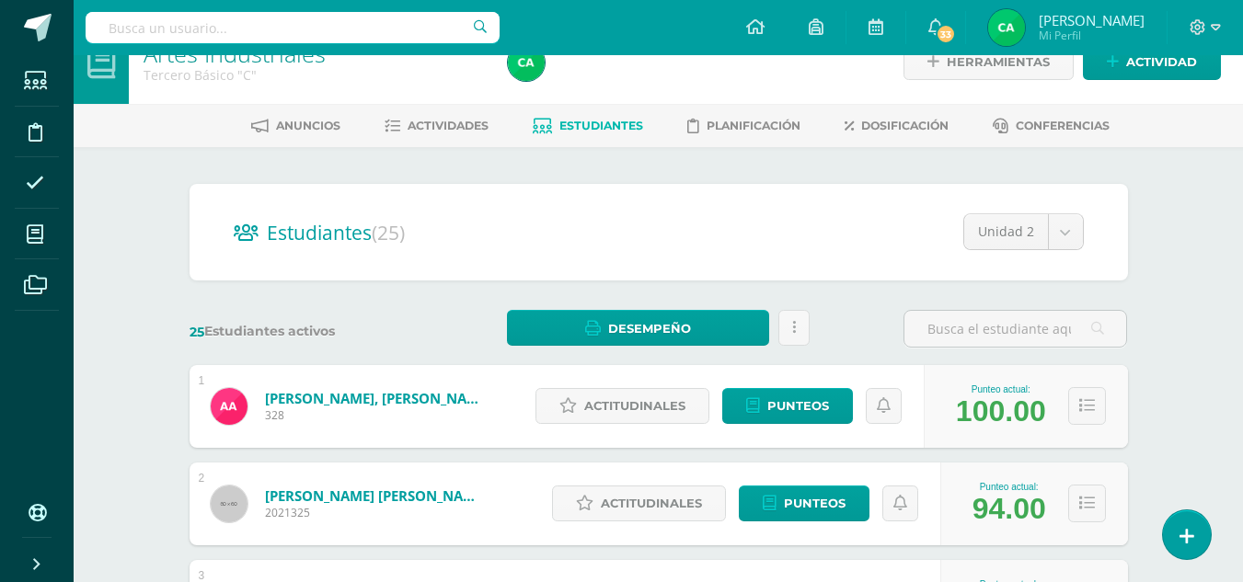
scroll to position [0, 0]
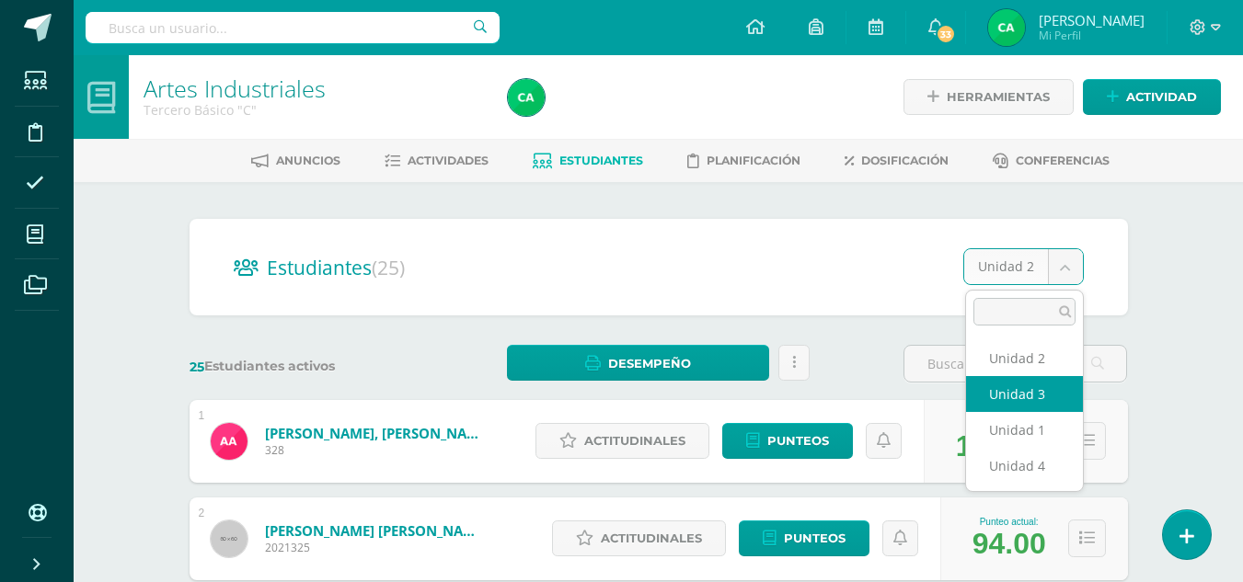
select select "/dashboard/teacher/section/1808/students/?unit=71771"
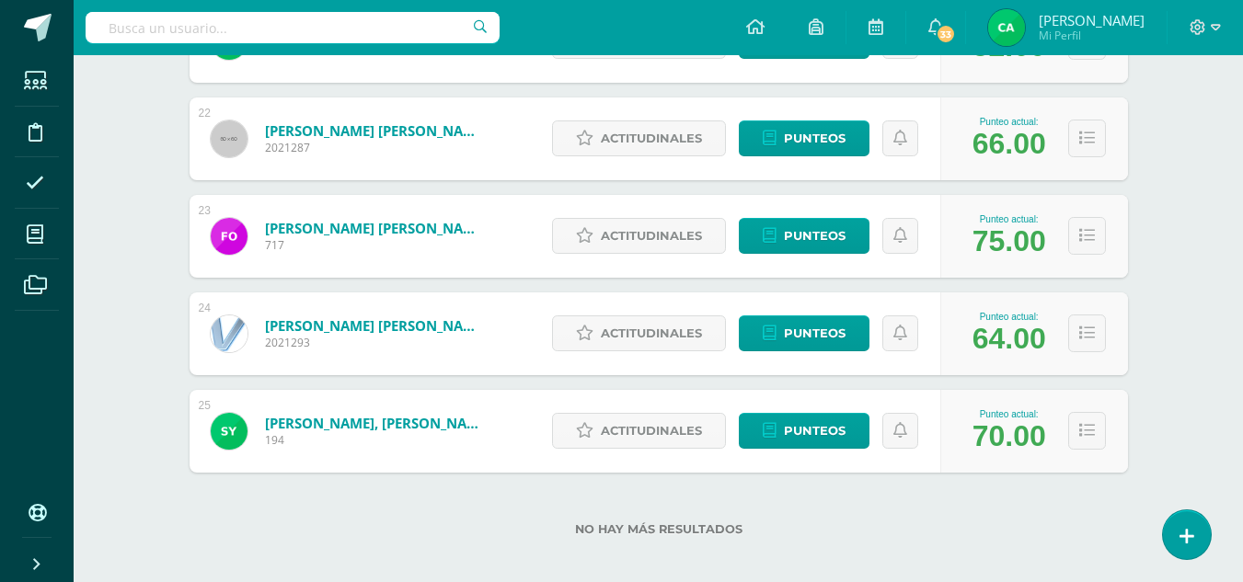
scroll to position [2363, 0]
